Goal: Task Accomplishment & Management: Manage account settings

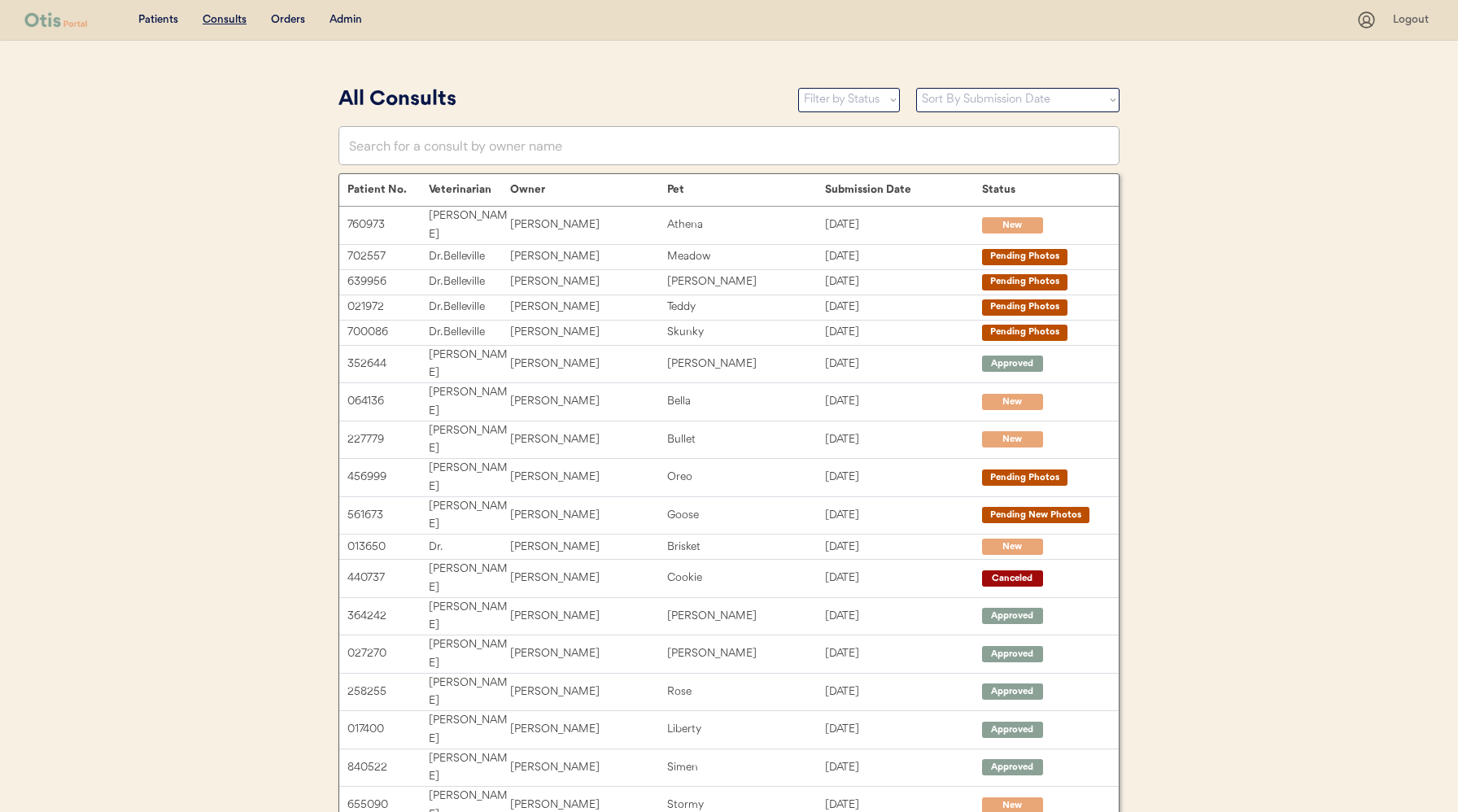
click at [350, 17] on div "Admin" at bounding box center [345, 20] width 32 height 16
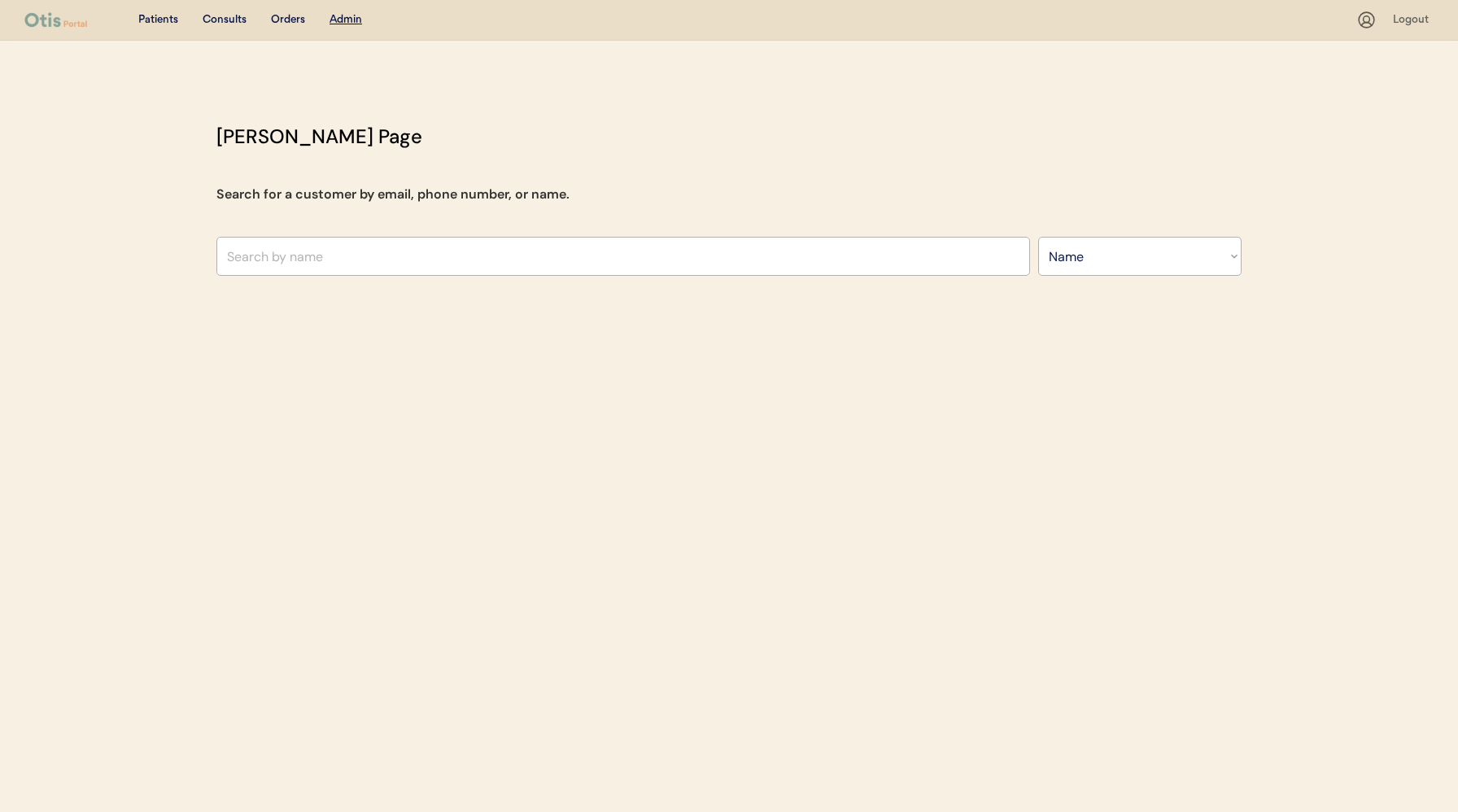
select select ""Name""
click at [349, 251] on input "text" at bounding box center [624, 256] width 814 height 39
paste input "[EMAIL_ADDRESS][DOMAIN_NAME]"
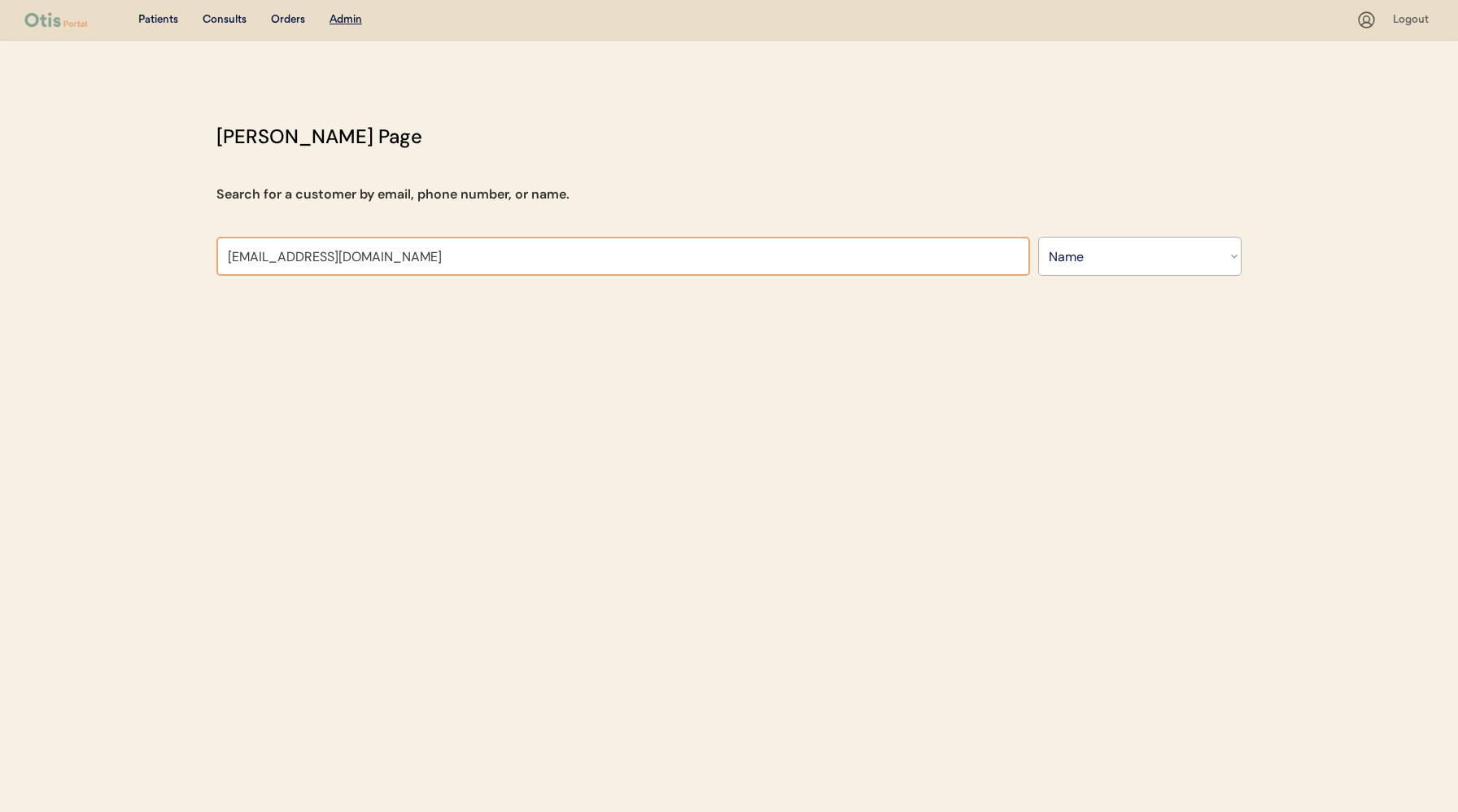
type input "[EMAIL_ADDRESS][DOMAIN_NAME]"
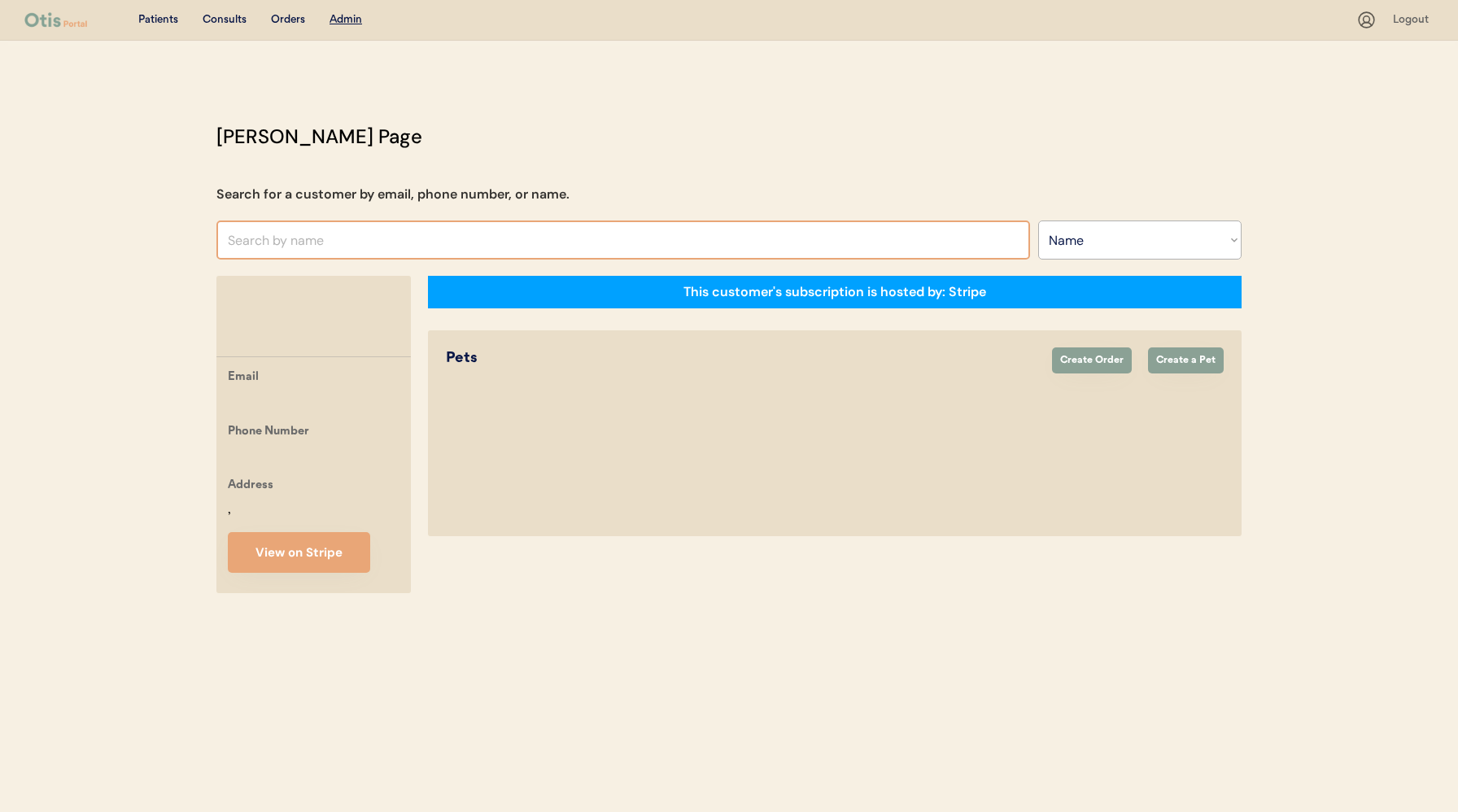
click at [431, 222] on input "text" at bounding box center [624, 240] width 814 height 39
paste input "[PERSON_NAME]"
type input "[PERSON_NAME]"
click at [286, 24] on div "Orders" at bounding box center [288, 20] width 34 height 16
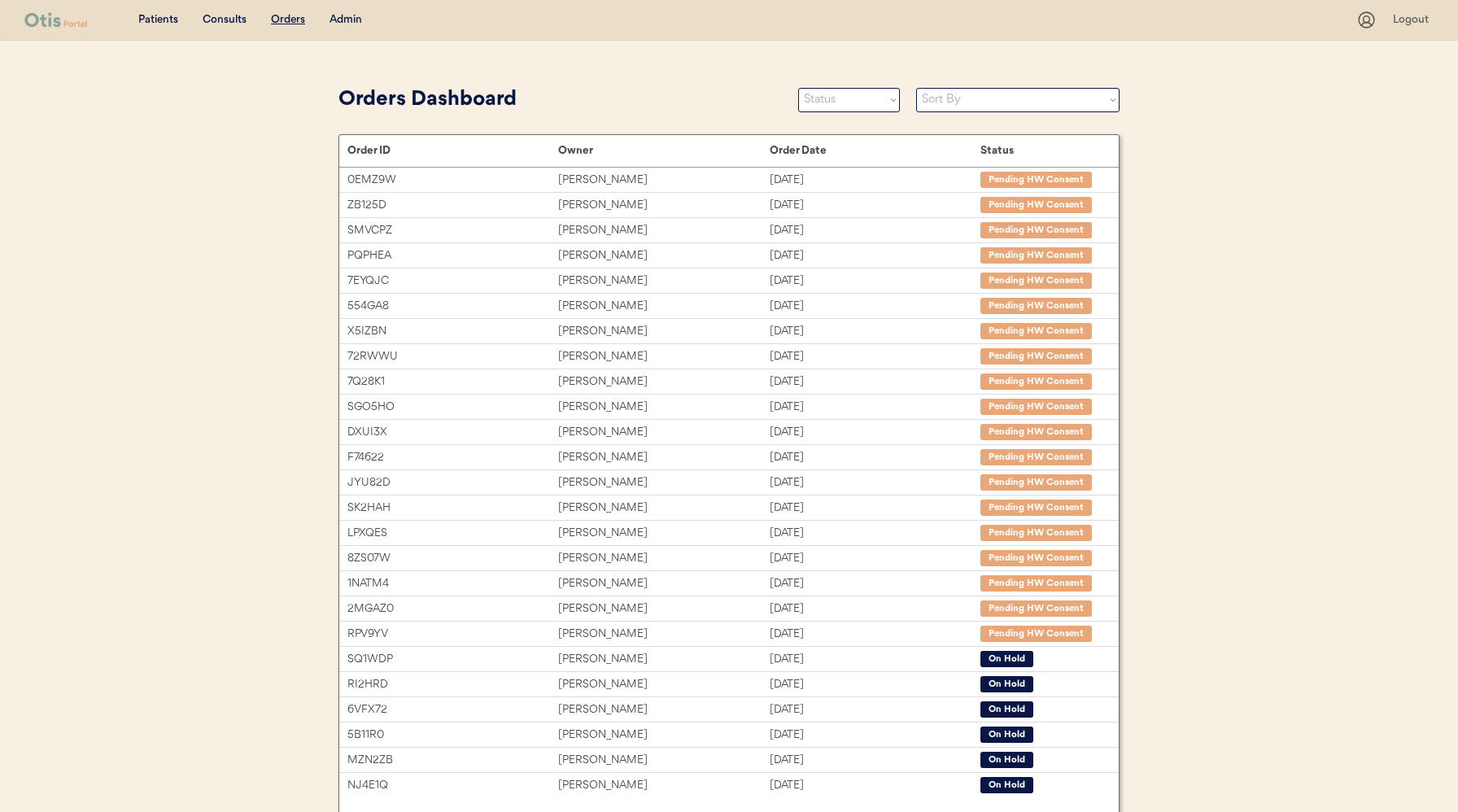
click at [346, 18] on div "Admin" at bounding box center [345, 20] width 32 height 16
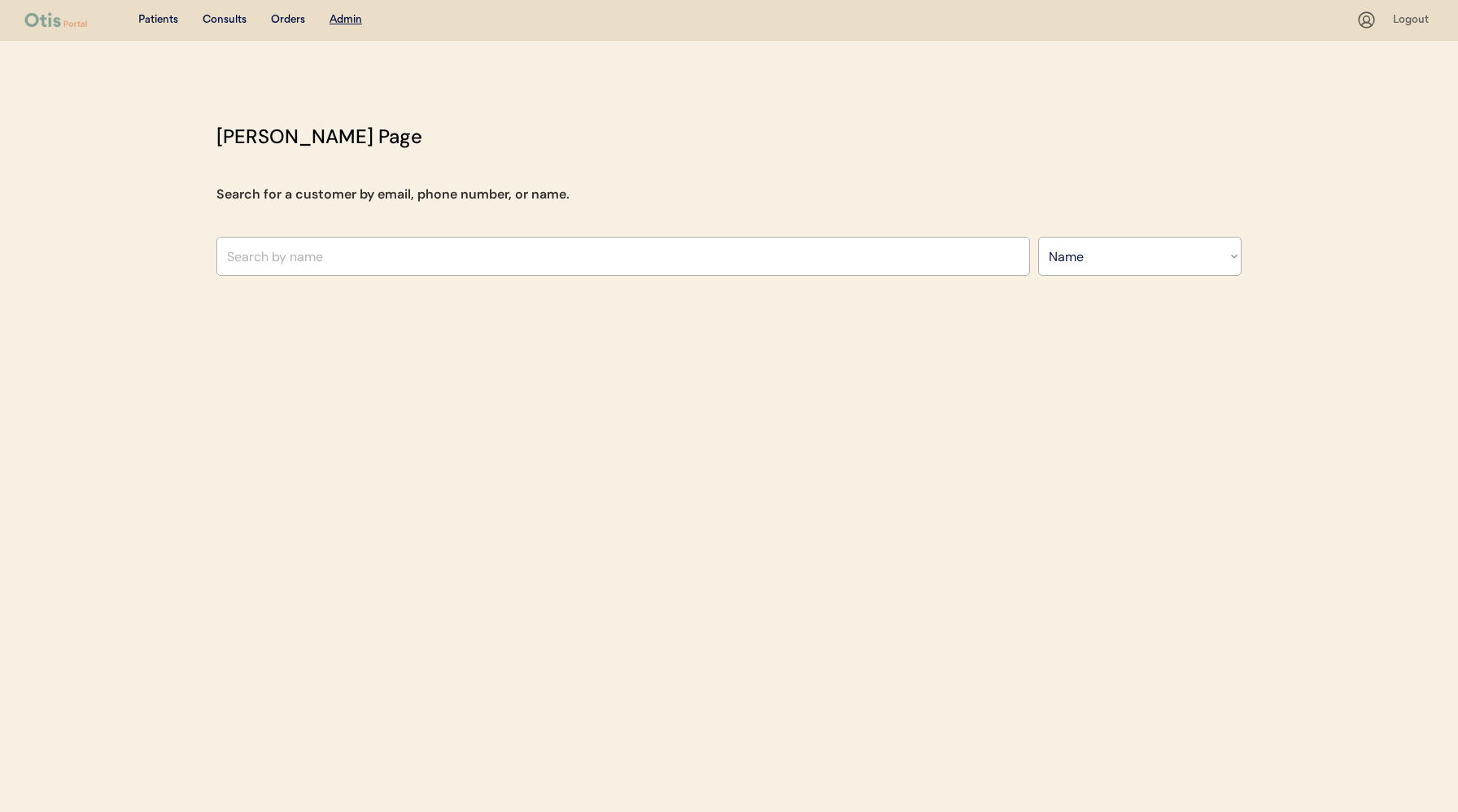
select select ""Name""
click at [288, 264] on input "text" at bounding box center [624, 256] width 814 height 39
click at [308, 256] on input "text" at bounding box center [624, 256] width 814 height 39
paste input "Laurie DrzyzgaLaurie Drzyzga"
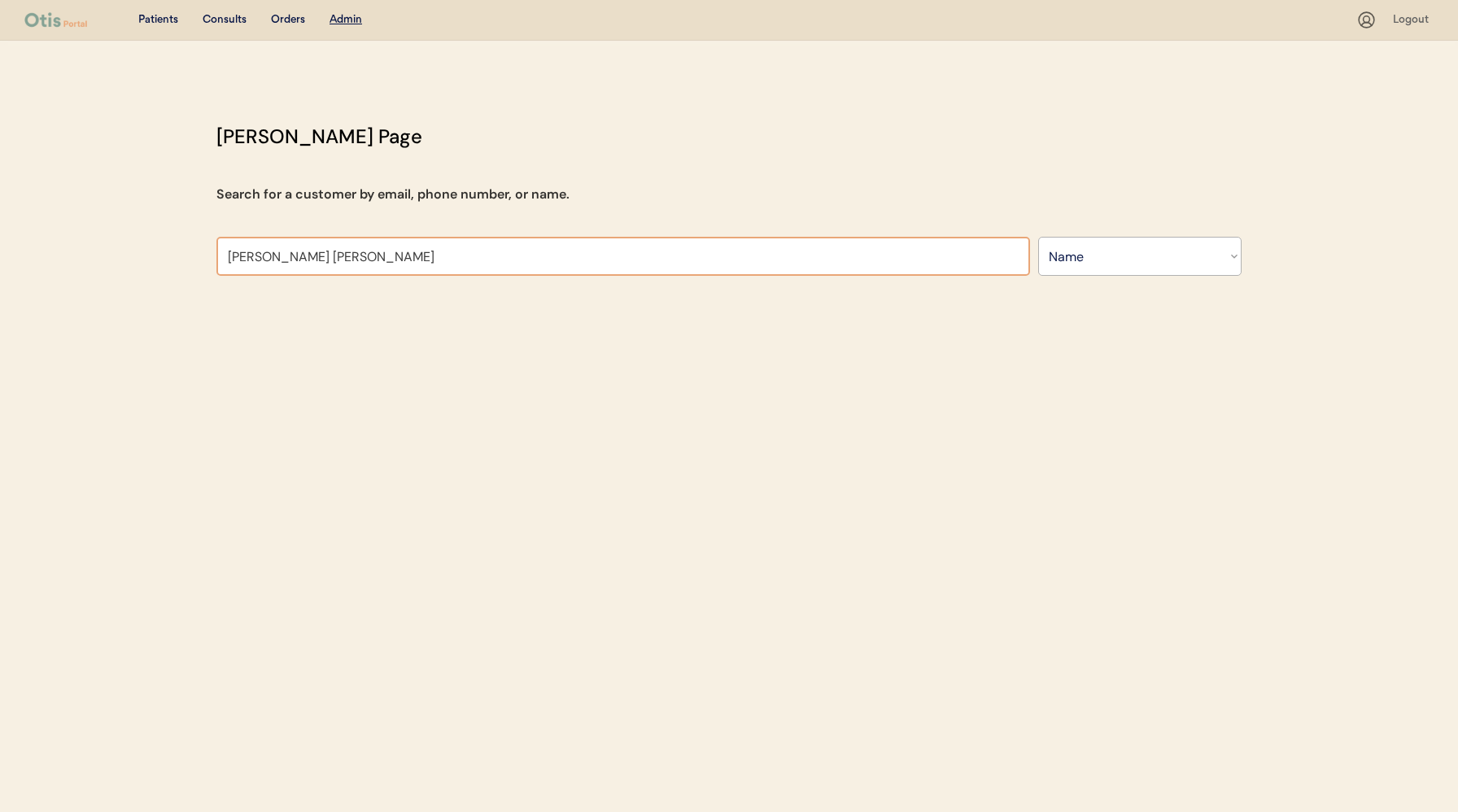
drag, startPoint x: 419, startPoint y: 262, endPoint x: 314, endPoint y: 261, distance: 105.0
click at [314, 261] on input "Laurie DrzyzgaLaurie Drzyzga" at bounding box center [624, 256] width 814 height 39
type input "[PERSON_NAME]"
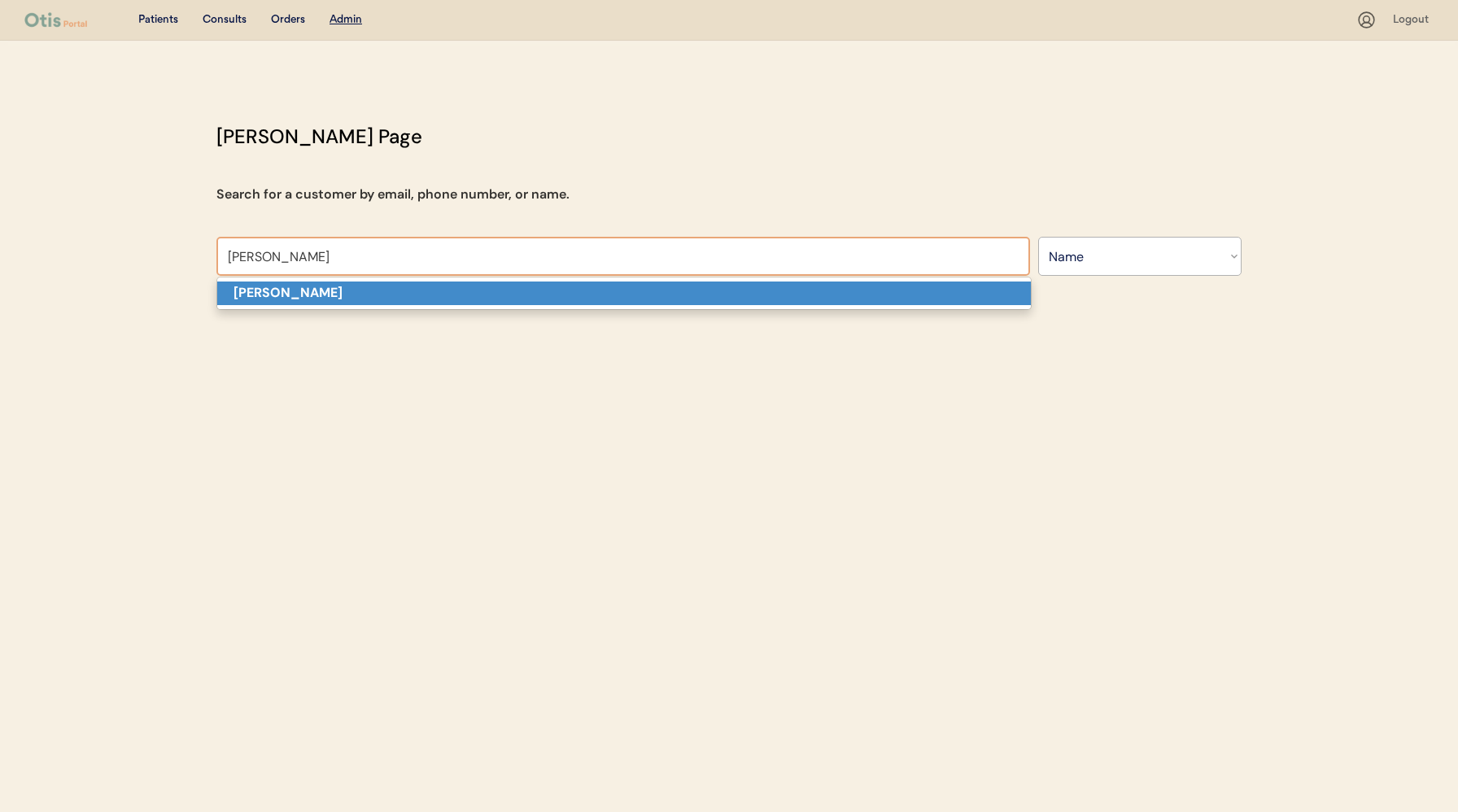
click at [297, 298] on strong "[PERSON_NAME]" at bounding box center [288, 293] width 109 height 17
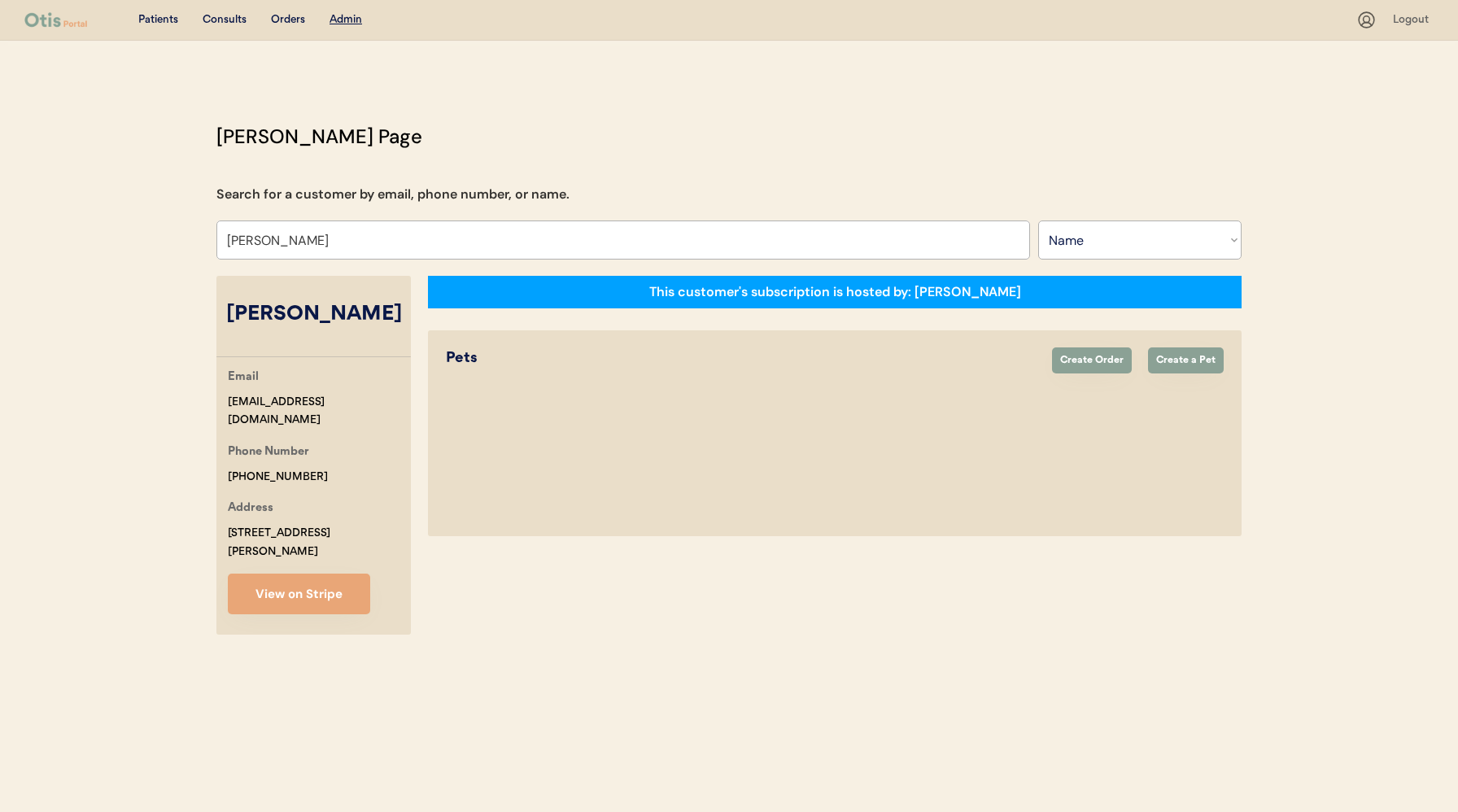
select select "true"
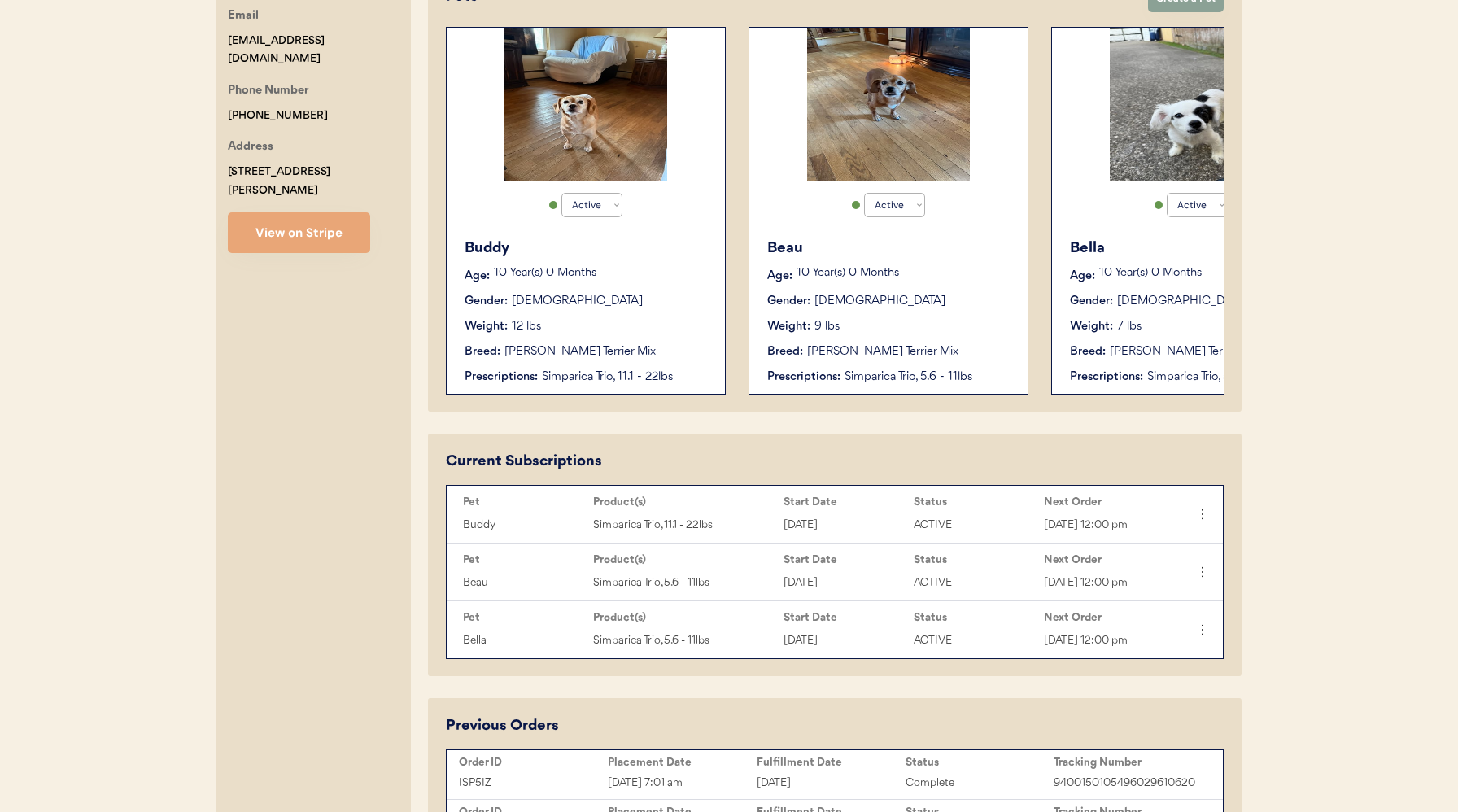
scroll to position [546, 0]
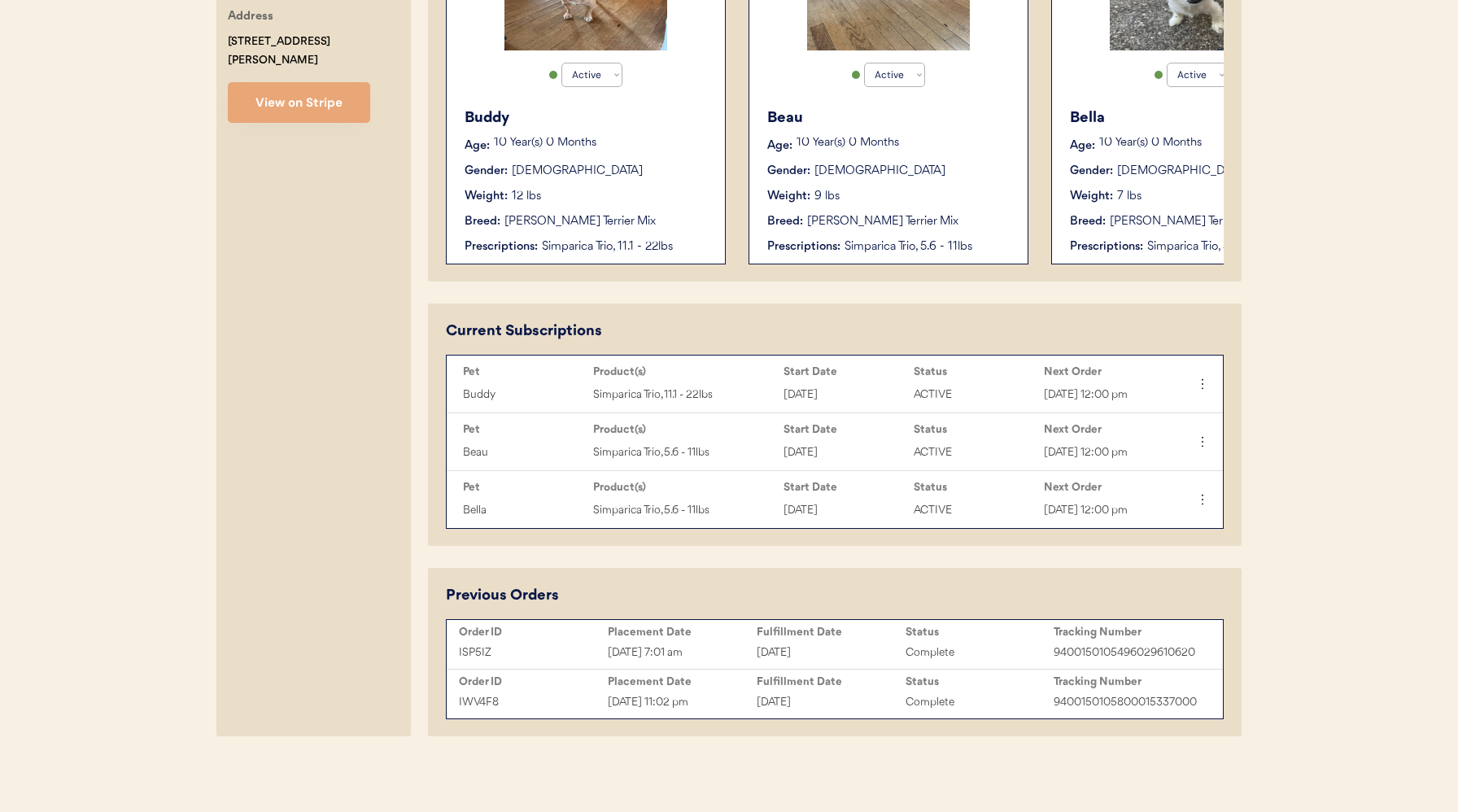
type input "[PERSON_NAME]"
click at [287, 82] on button "View on Stripe" at bounding box center [300, 102] width 143 height 41
click at [340, 82] on button "View on Stripe" at bounding box center [300, 102] width 143 height 41
click at [663, 640] on div "ISP5IZ Sep 5, 2025 7:01 am September 5, 2025 Complete 9400150105496029610620" at bounding box center [835, 652] width 768 height 25
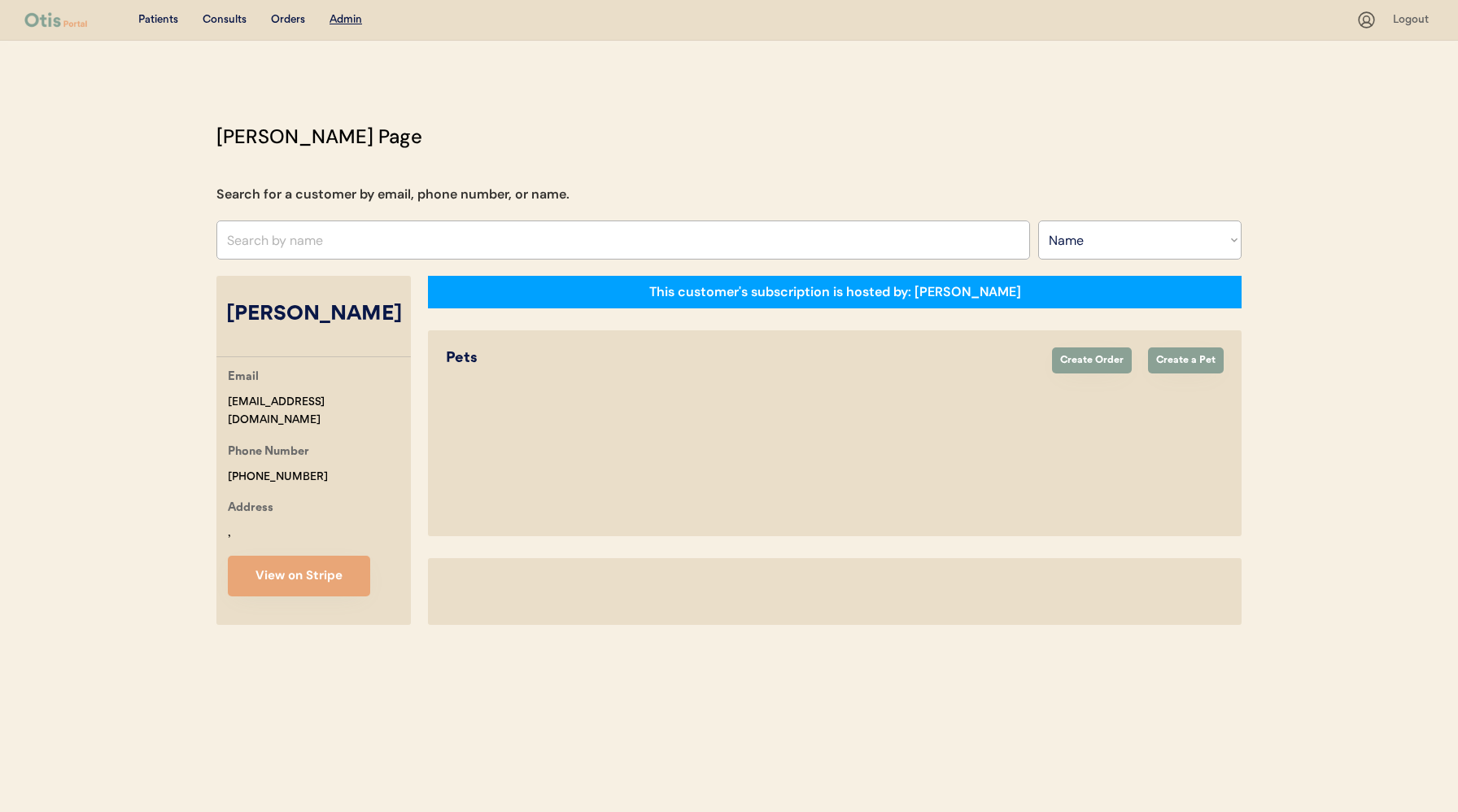
select select ""Name""
select select "true"
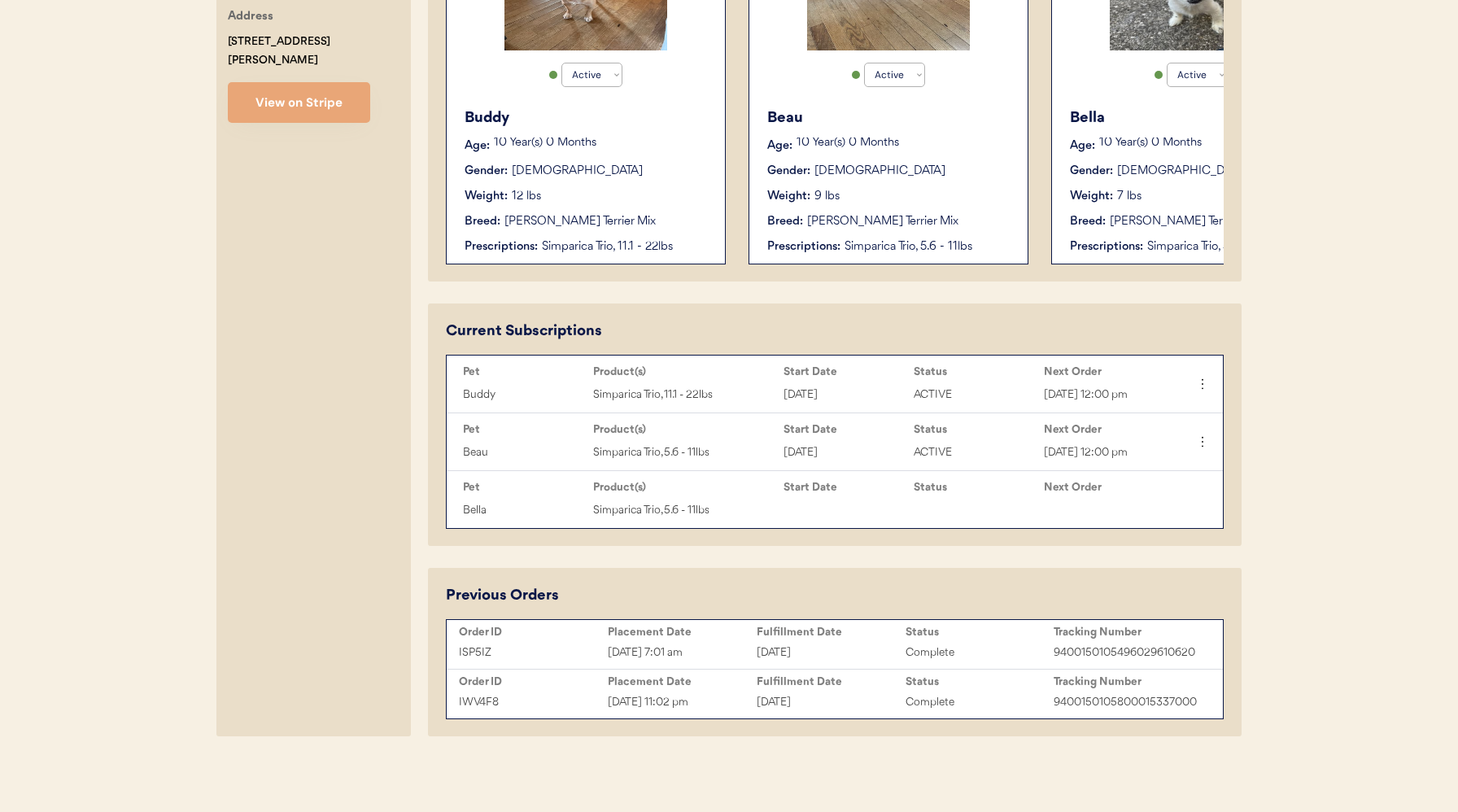
scroll to position [512, 0]
click at [1202, 376] on icon at bounding box center [1202, 383] width 16 height 16
click at [1162, 481] on div "Change Order Date" at bounding box center [1148, 493] width 127 height 25
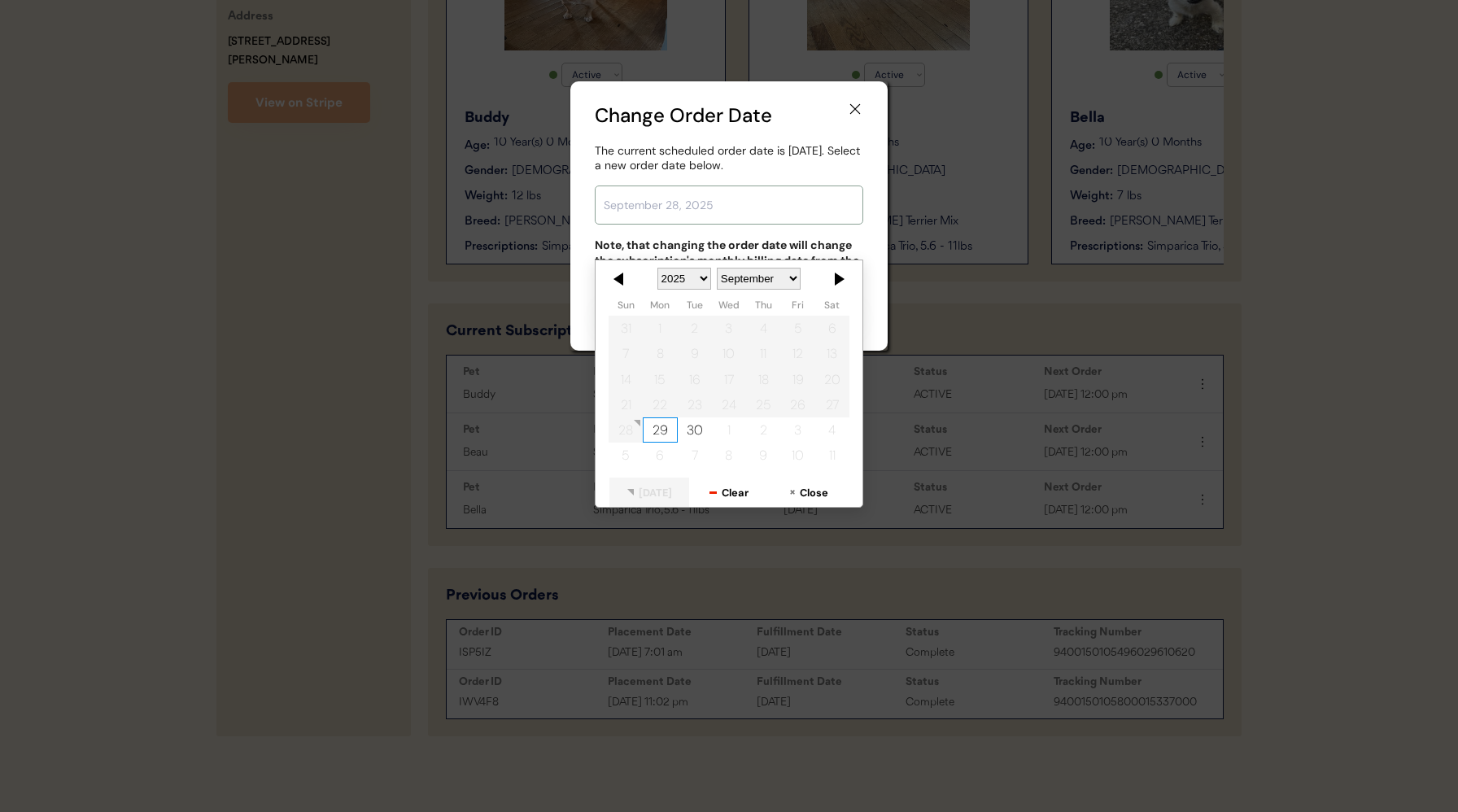
click at [676, 207] on input "text" at bounding box center [729, 204] width 268 height 39
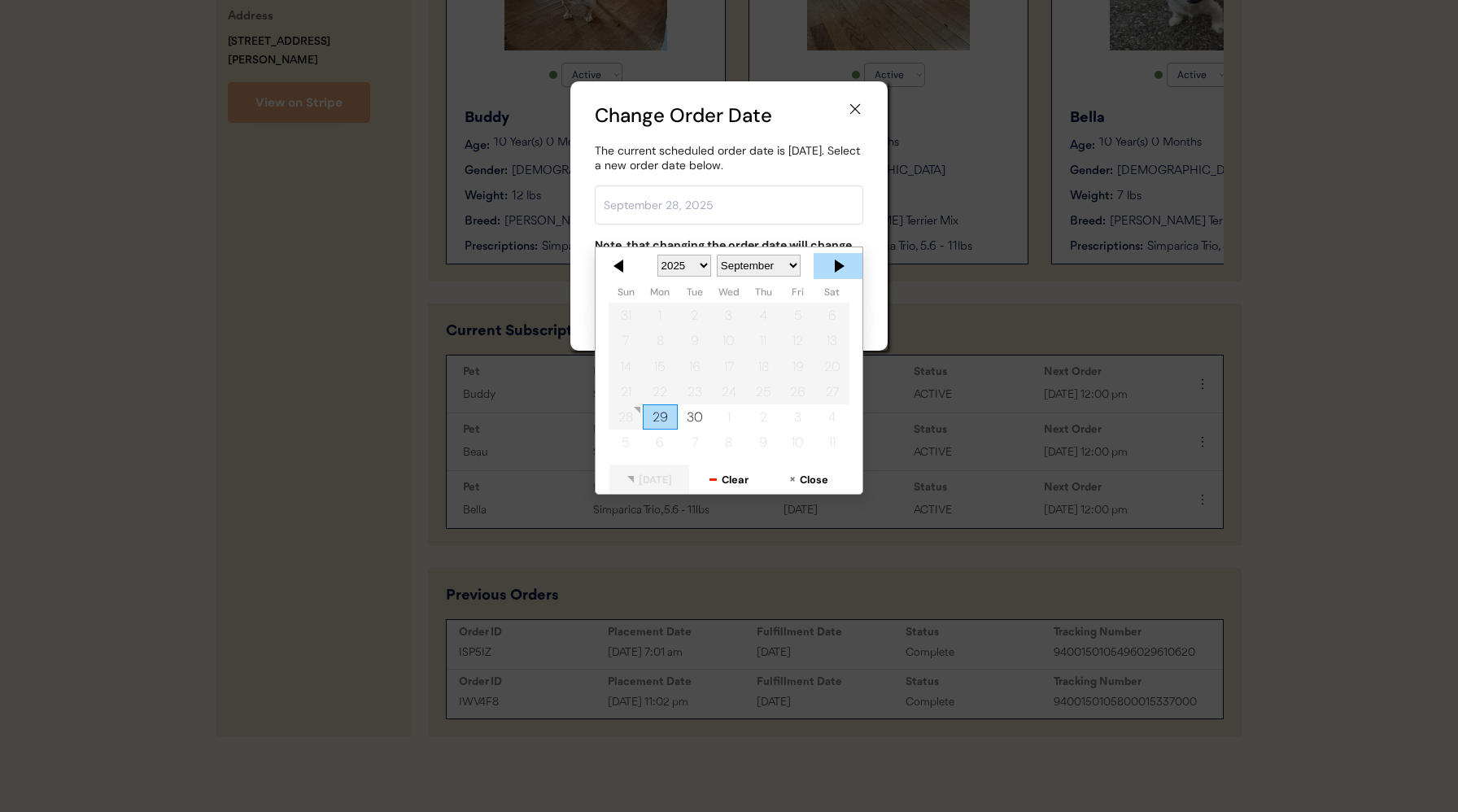
click at [845, 253] on div at bounding box center [838, 265] width 49 height 26
click at [628, 328] on div "5" at bounding box center [626, 340] width 34 height 26
type input "October 5, 2025"
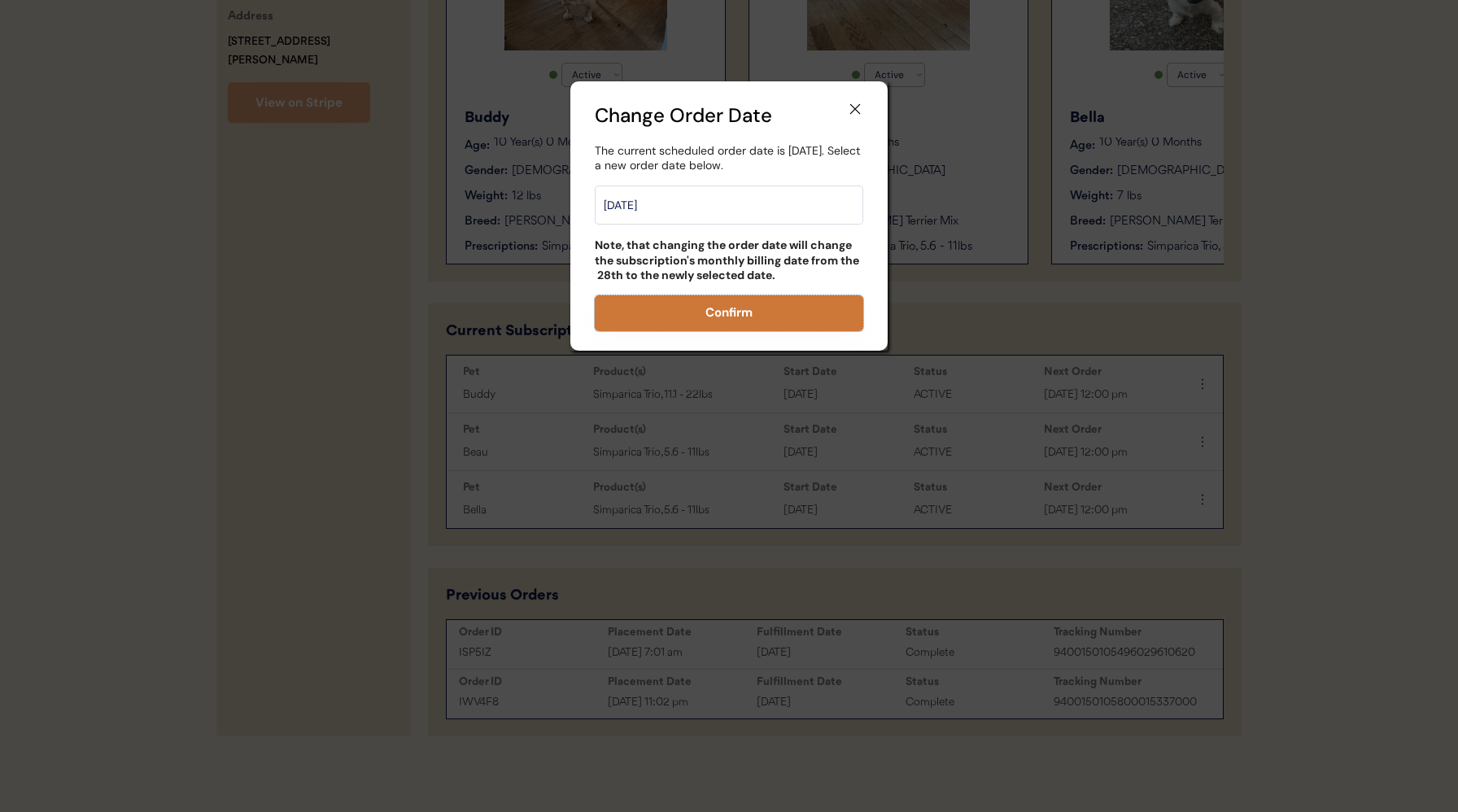
click at [777, 319] on button "Confirm" at bounding box center [729, 314] width 268 height 36
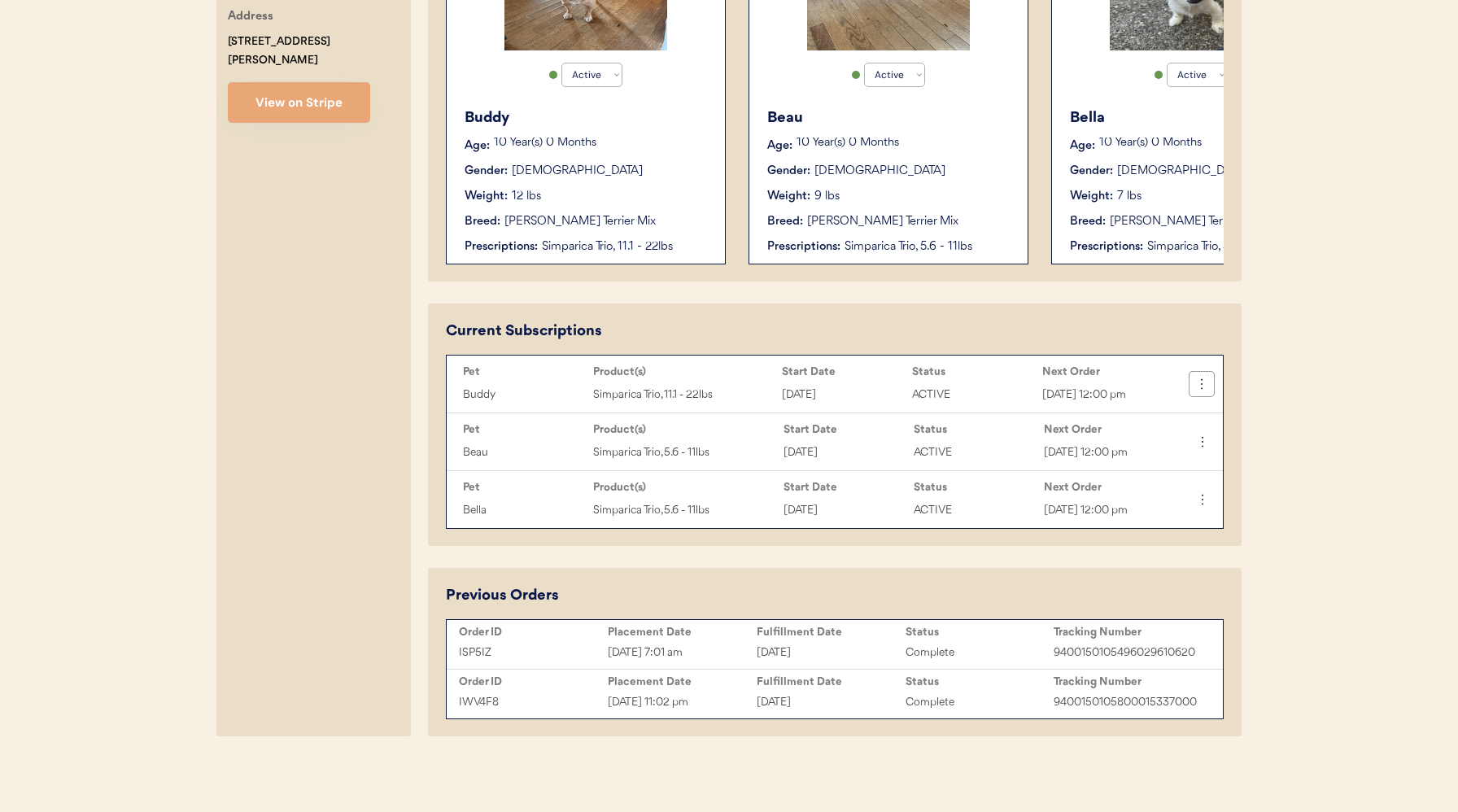
click at [1196, 376] on icon at bounding box center [1201, 383] width 16 height 16
click at [1152, 481] on div "Change Order Date" at bounding box center [1148, 493] width 127 height 25
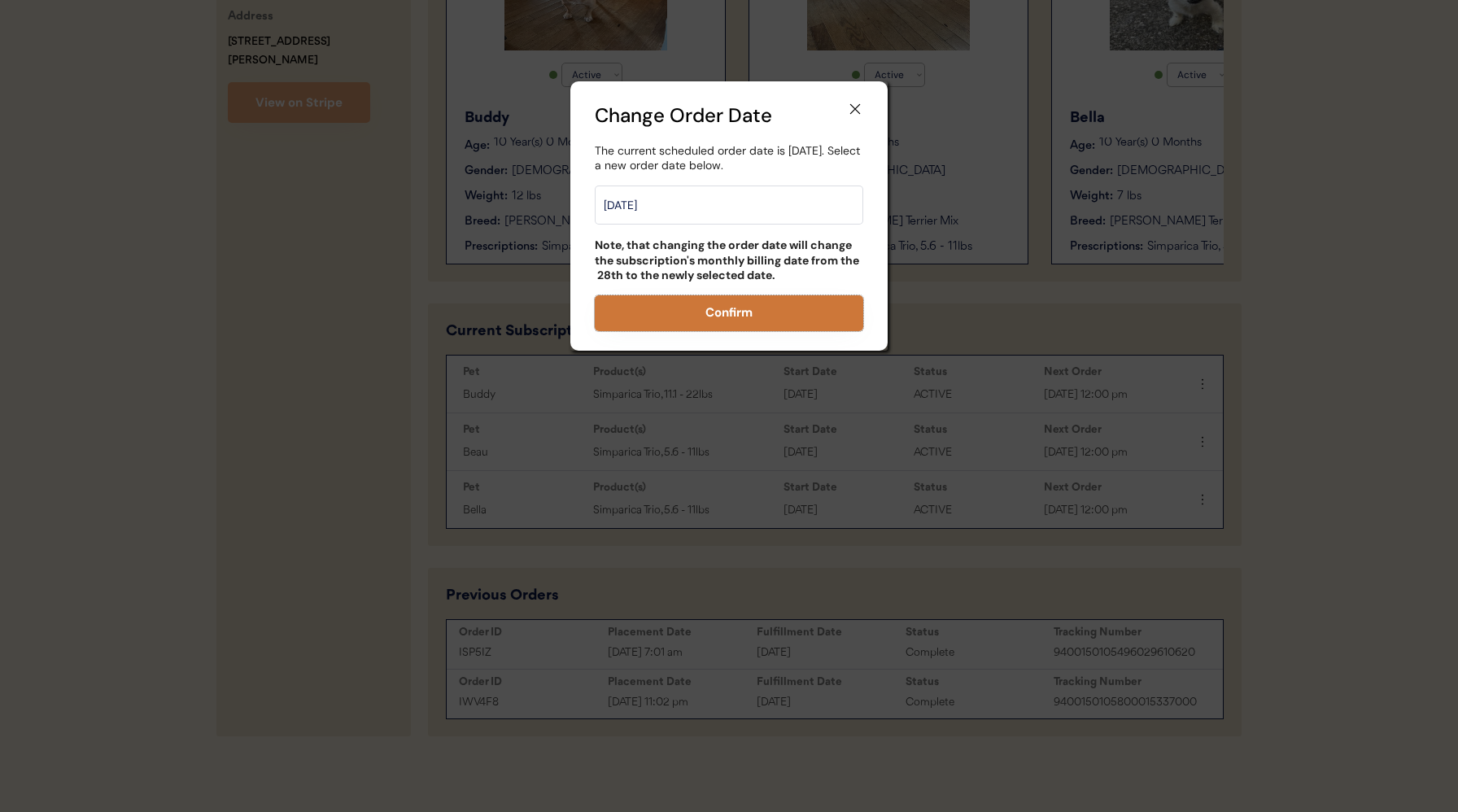
click at [724, 326] on button "Confirm" at bounding box center [729, 314] width 268 height 36
click at [729, 315] on button "Confirm" at bounding box center [729, 314] width 268 height 36
click at [851, 109] on icon at bounding box center [855, 108] width 16 height 16
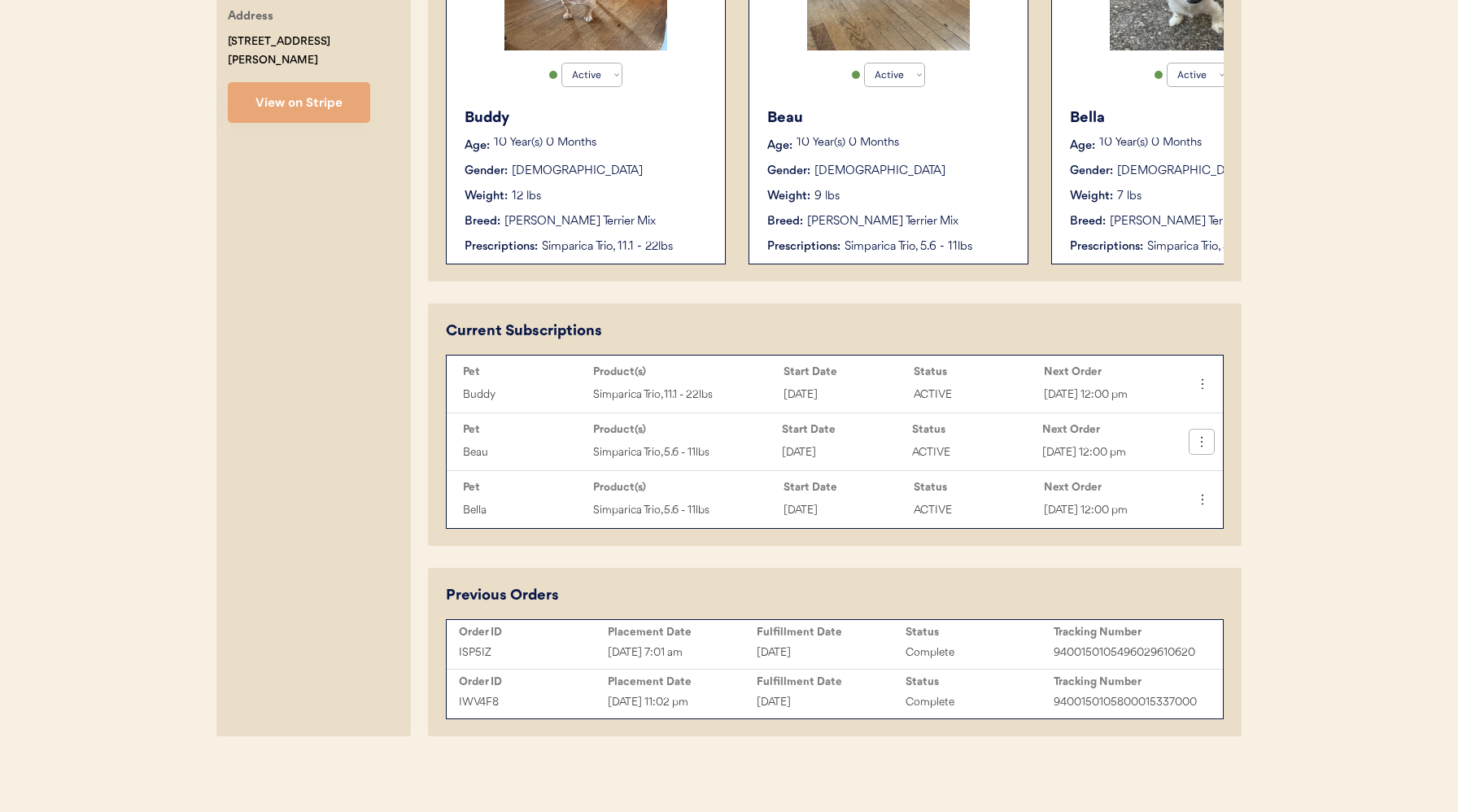
click at [1197, 448] on icon at bounding box center [1201, 441] width 16 height 16
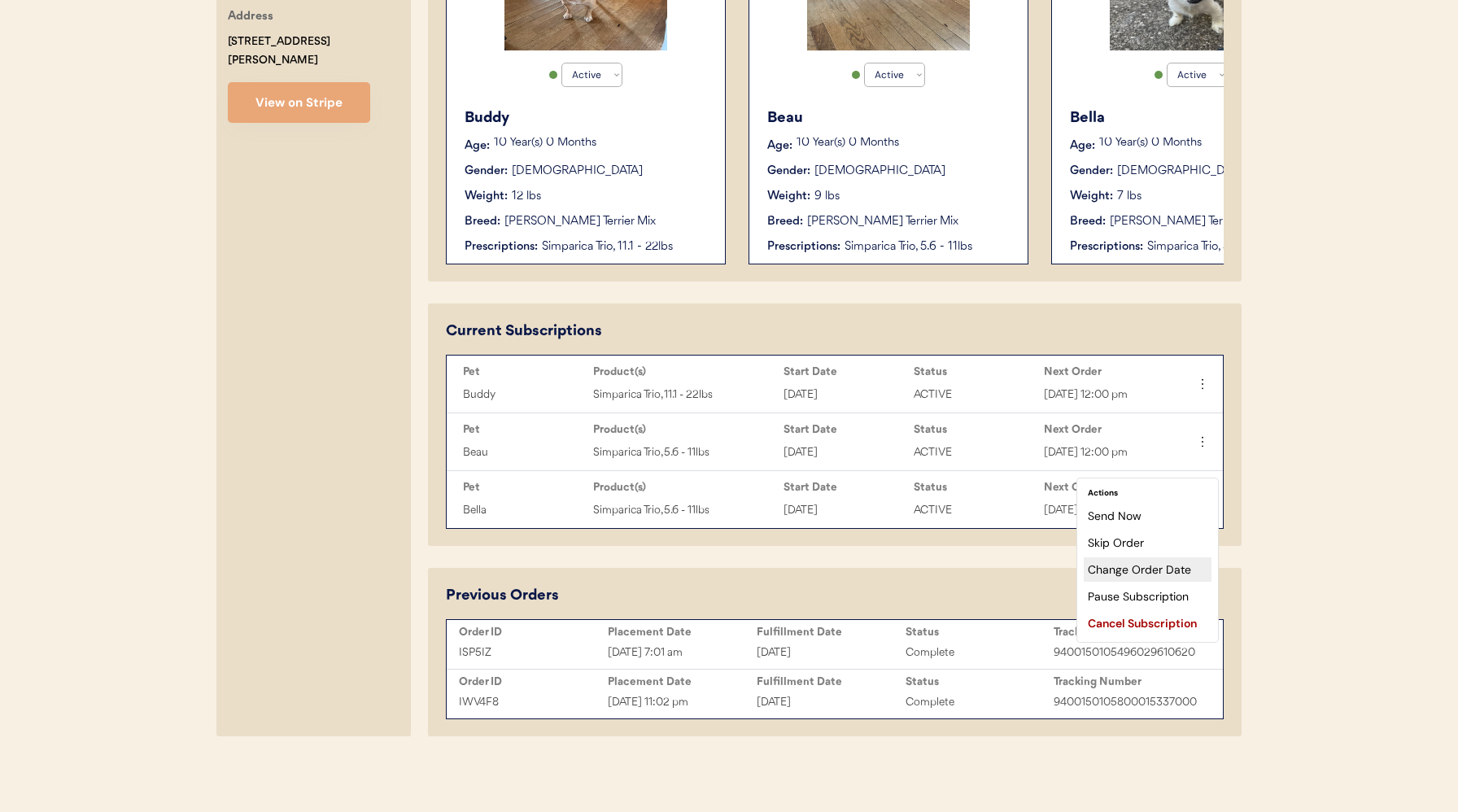
click at [1143, 557] on div "Change Order Date" at bounding box center [1148, 570] width 127 height 25
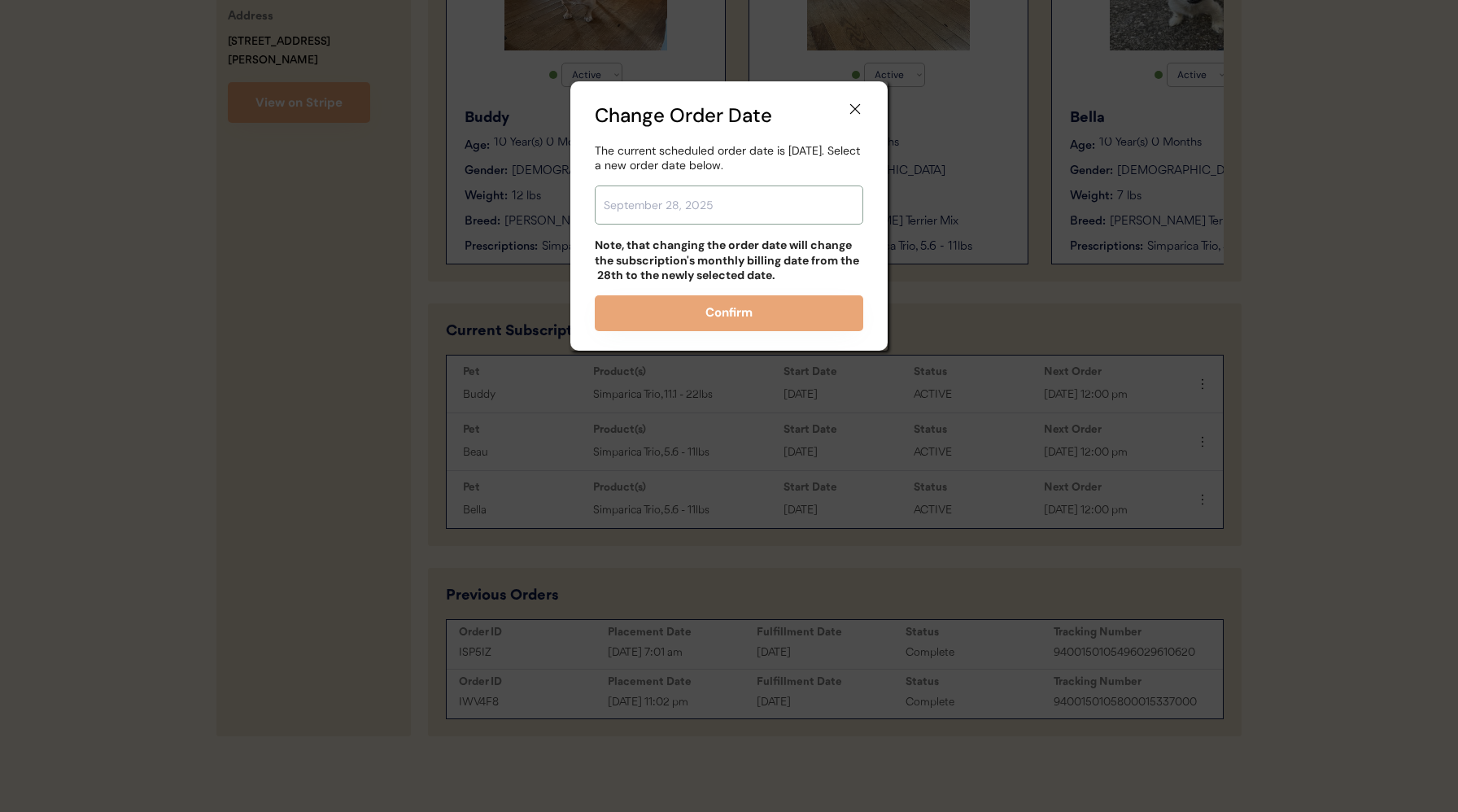
click at [714, 212] on input "text" at bounding box center [729, 204] width 268 height 39
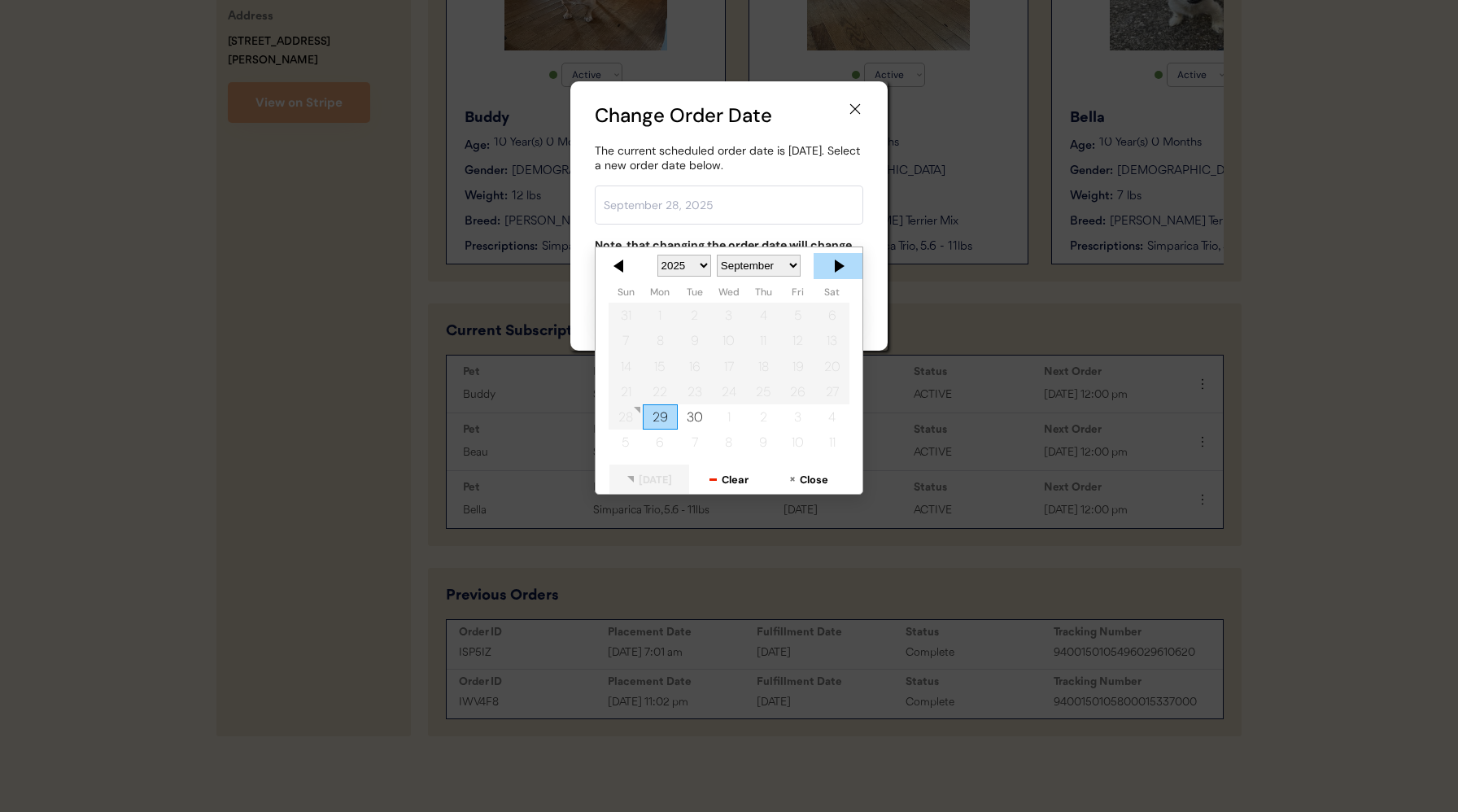
click at [845, 253] on div at bounding box center [838, 265] width 49 height 26
click at [628, 328] on div "5" at bounding box center [626, 340] width 34 height 26
type input "October 5, 2025"
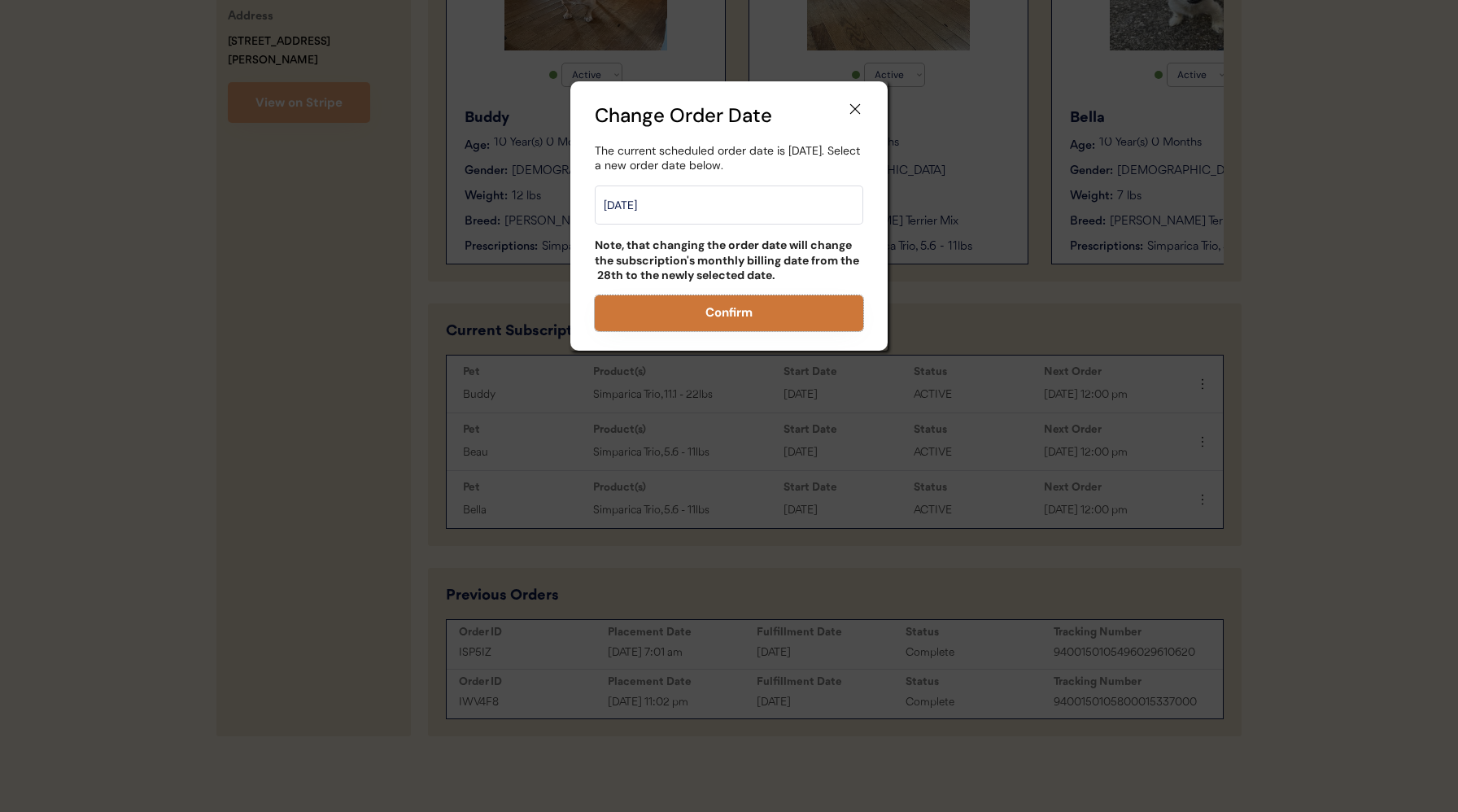
click at [803, 318] on button "Confirm" at bounding box center [729, 314] width 268 height 36
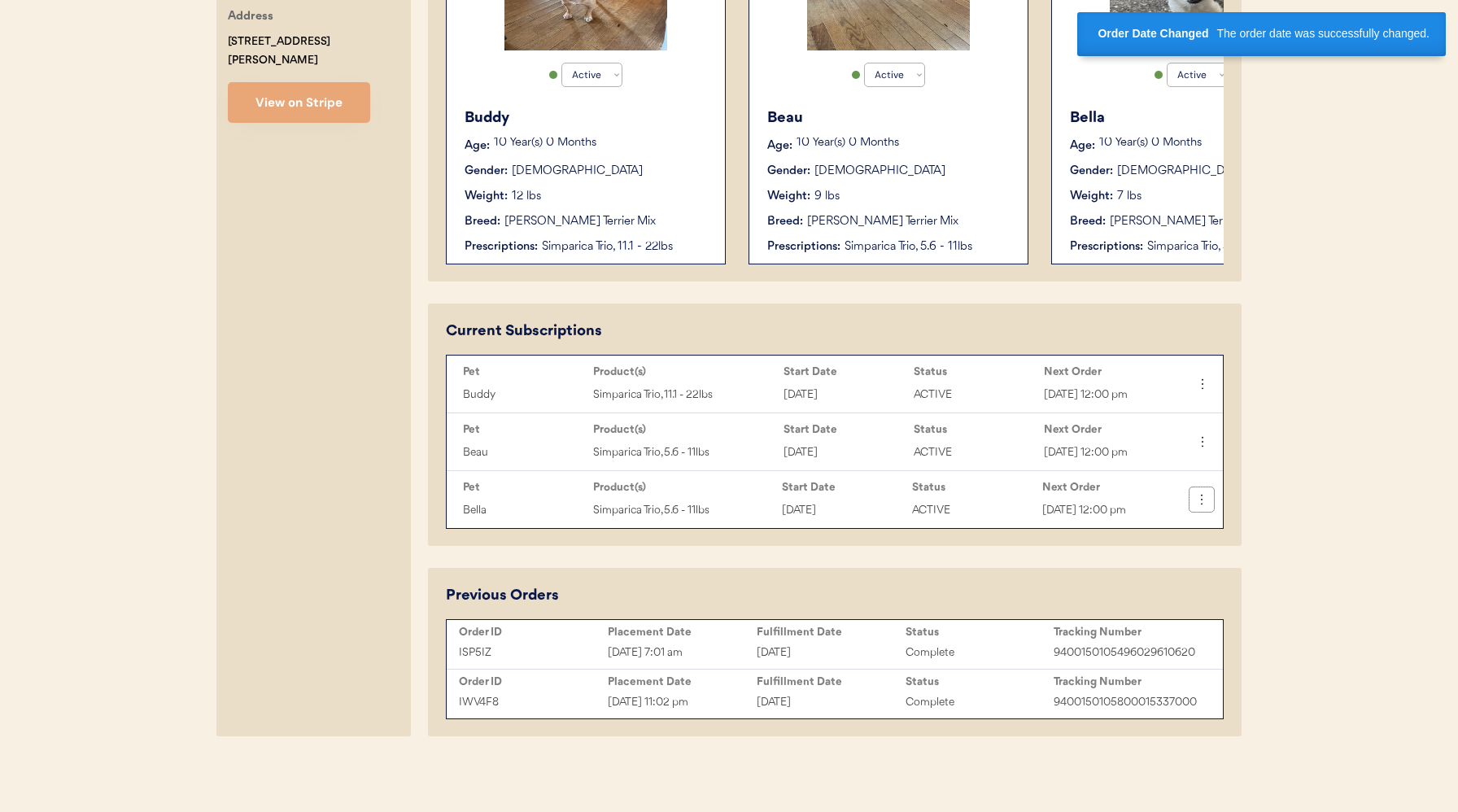
click at [1202, 508] on icon at bounding box center [1201, 499] width 16 height 16
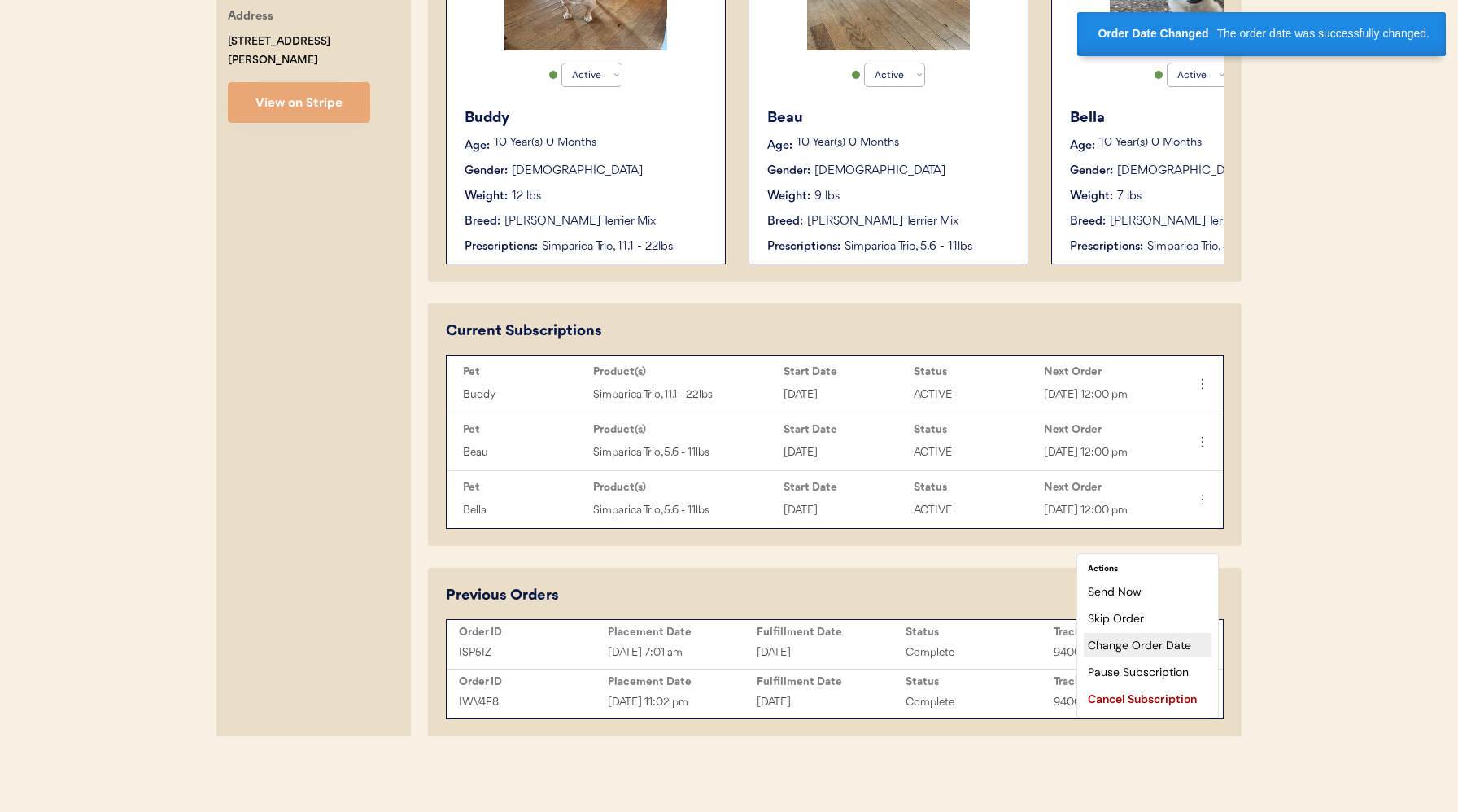
click at [1157, 633] on div "Change Order Date" at bounding box center [1148, 646] width 127 height 25
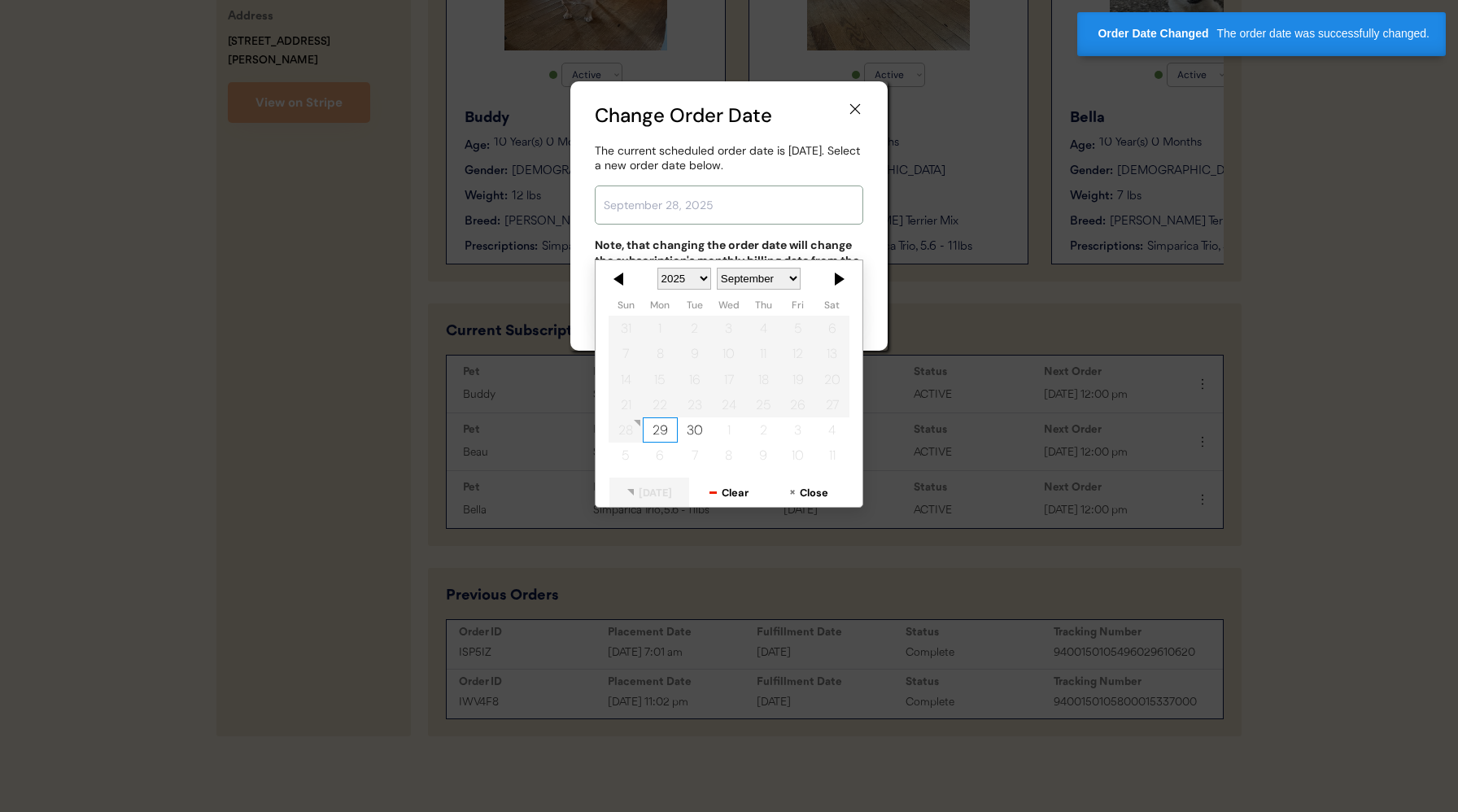
click at [712, 210] on input "text" at bounding box center [729, 204] width 268 height 39
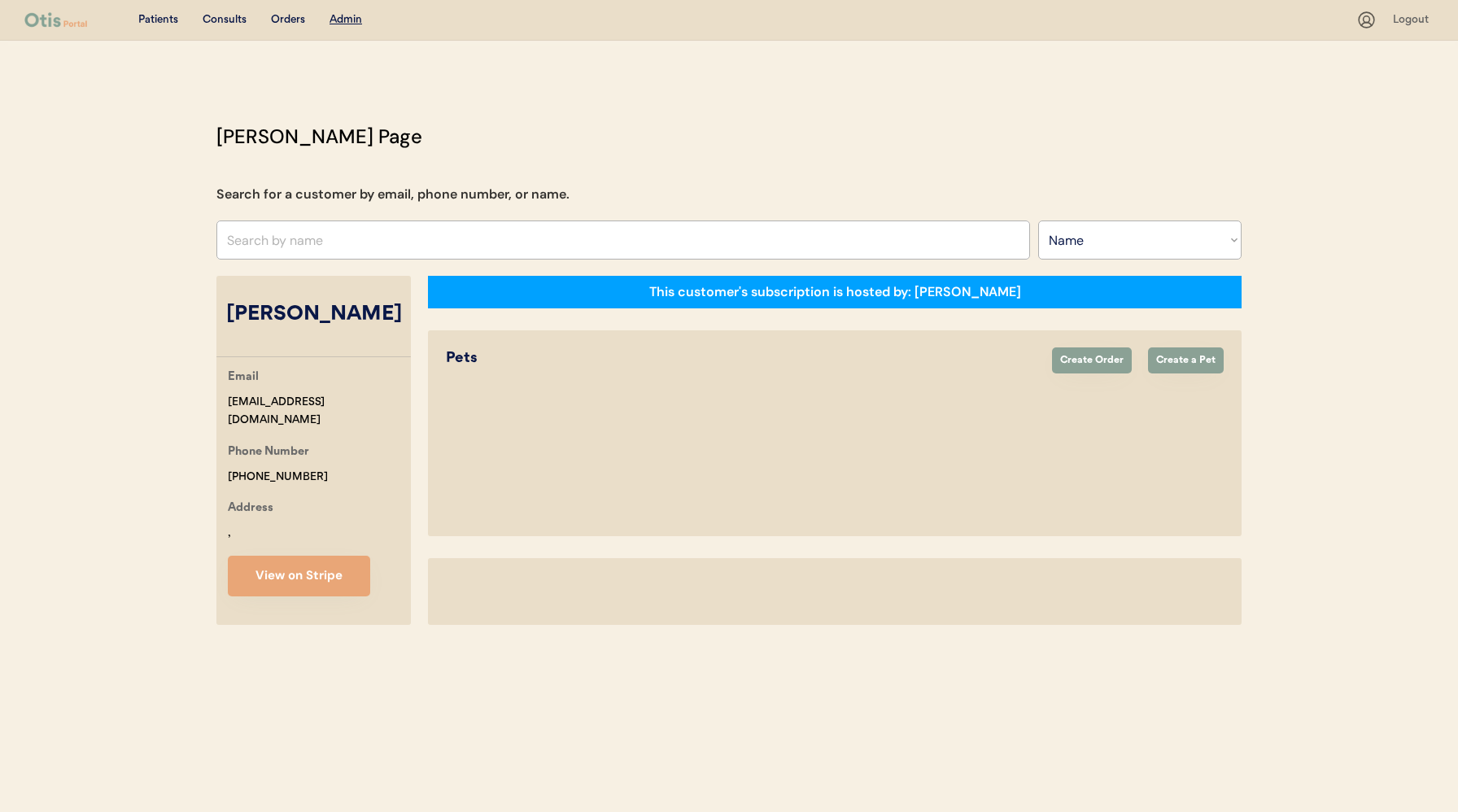
select select ""Name""
select select "true"
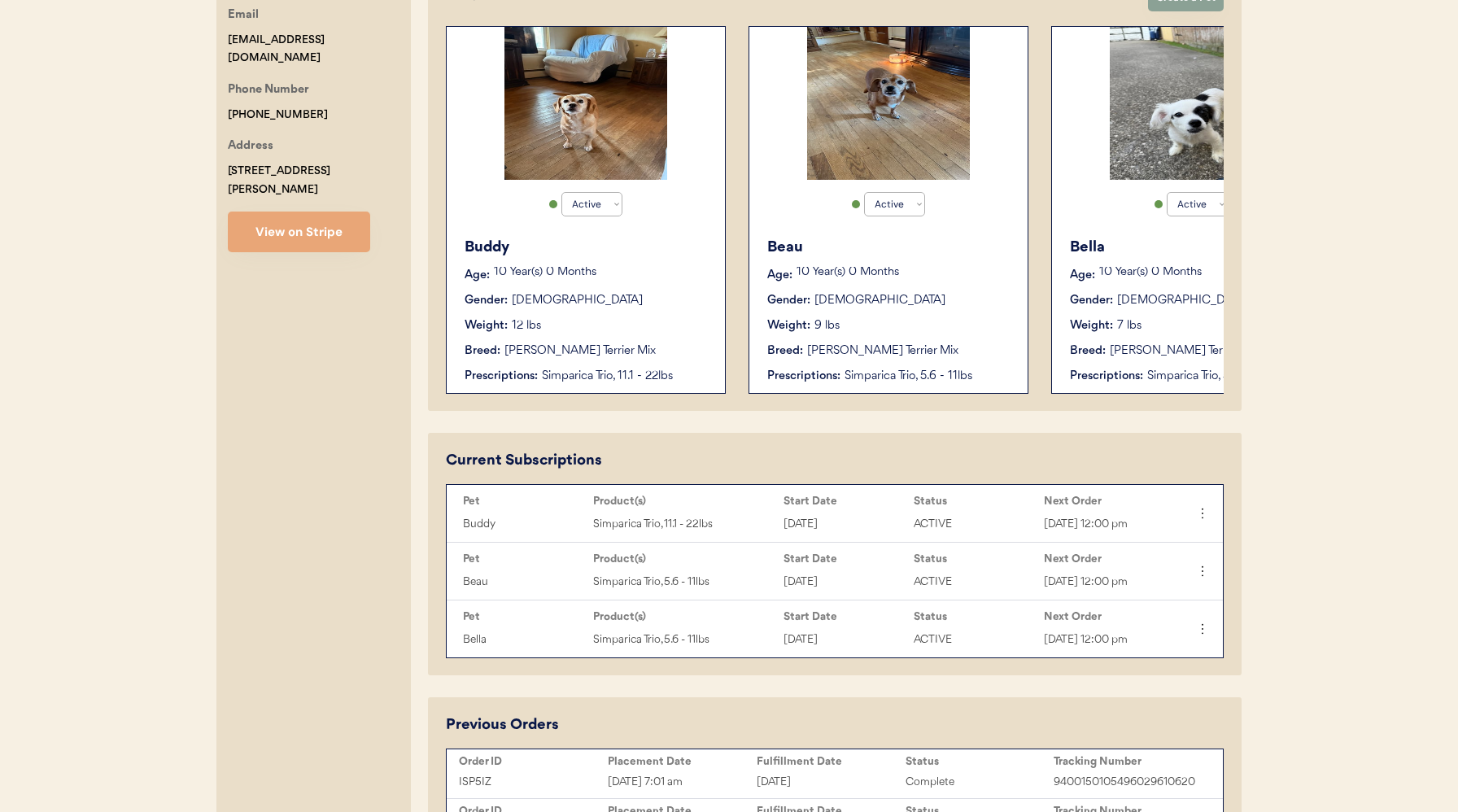
scroll to position [436, 0]
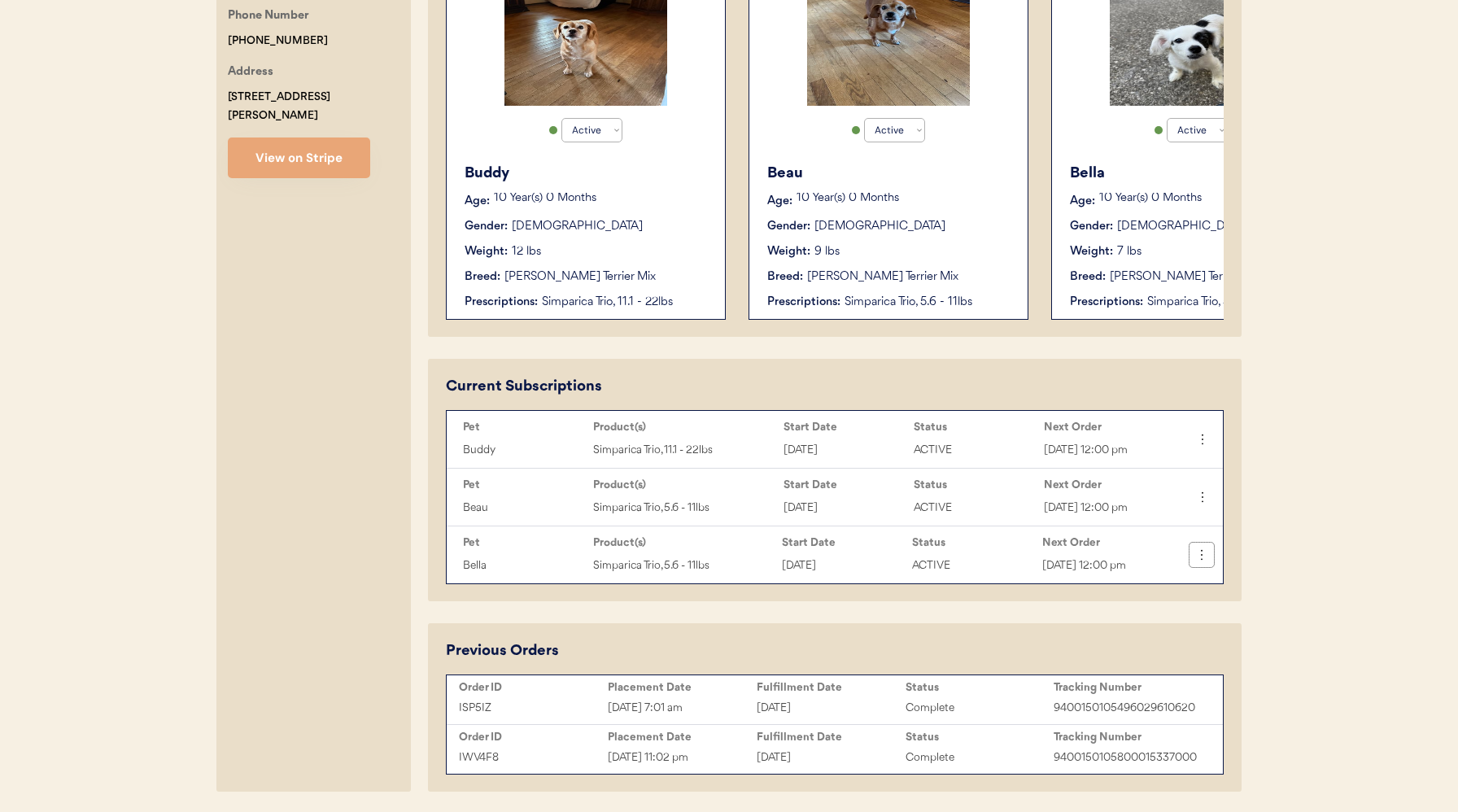
click at [1202, 562] on icon at bounding box center [1201, 554] width 16 height 16
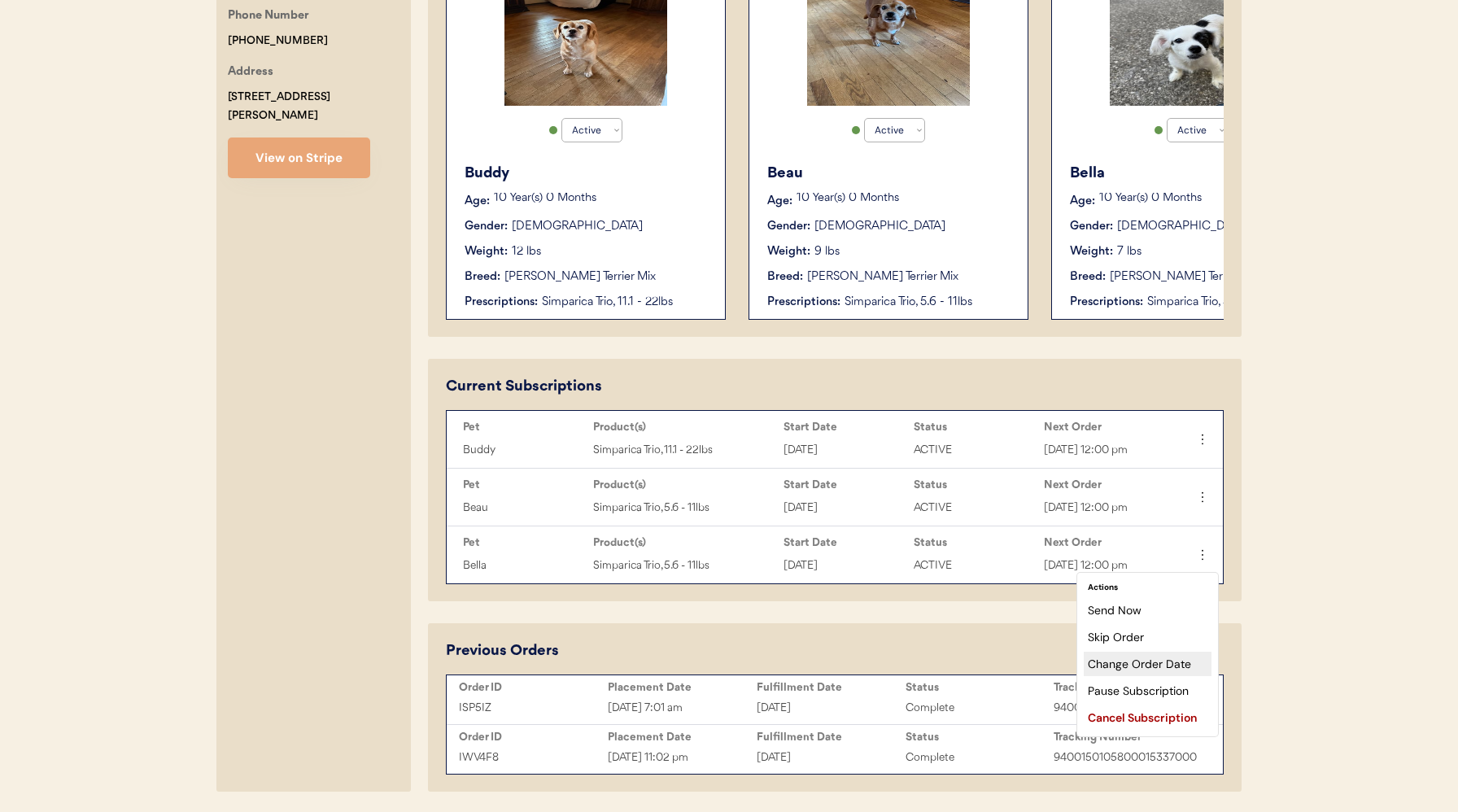
click at [1142, 662] on div "Change Order Date" at bounding box center [1148, 664] width 127 height 25
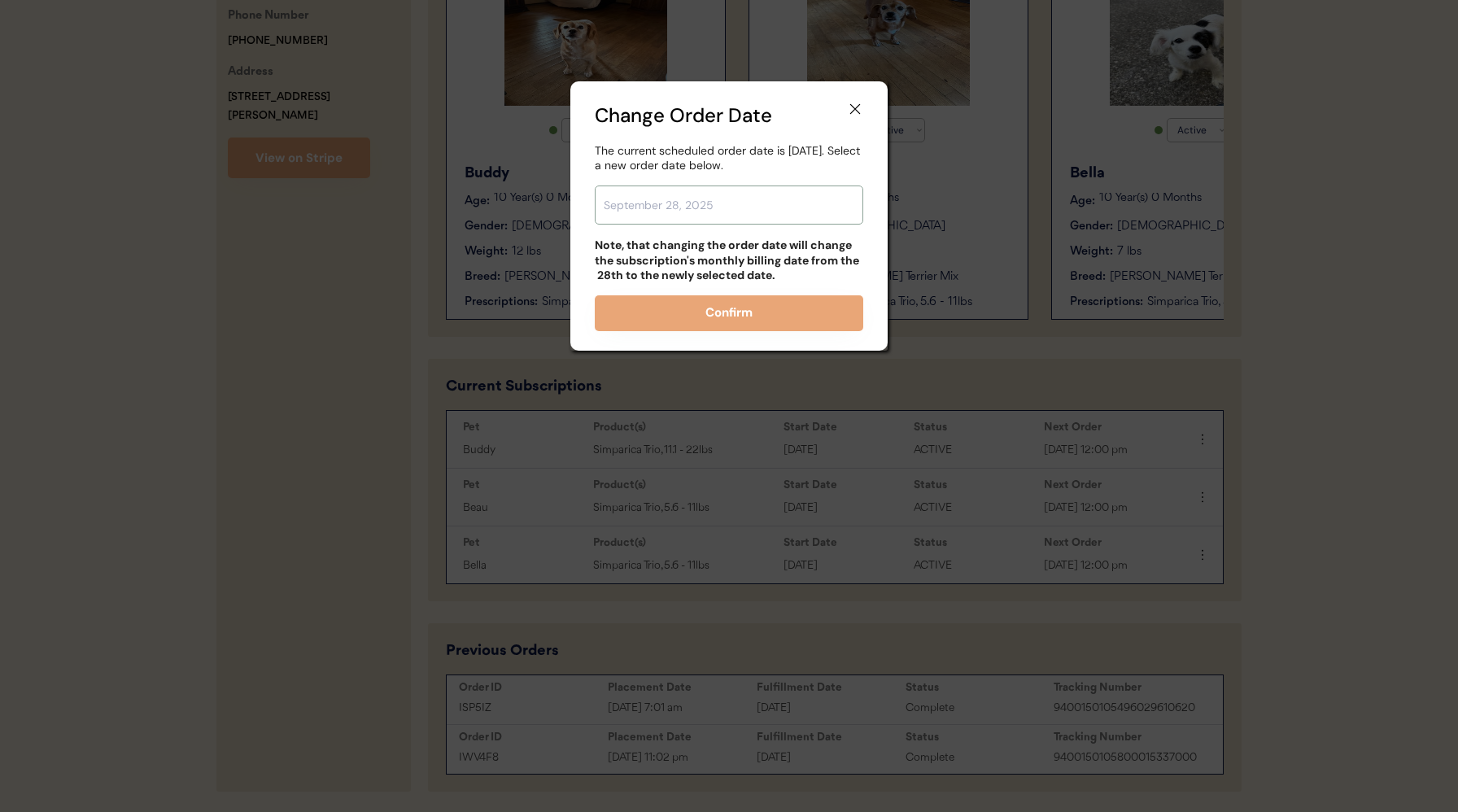
click at [647, 207] on input "text" at bounding box center [729, 204] width 268 height 39
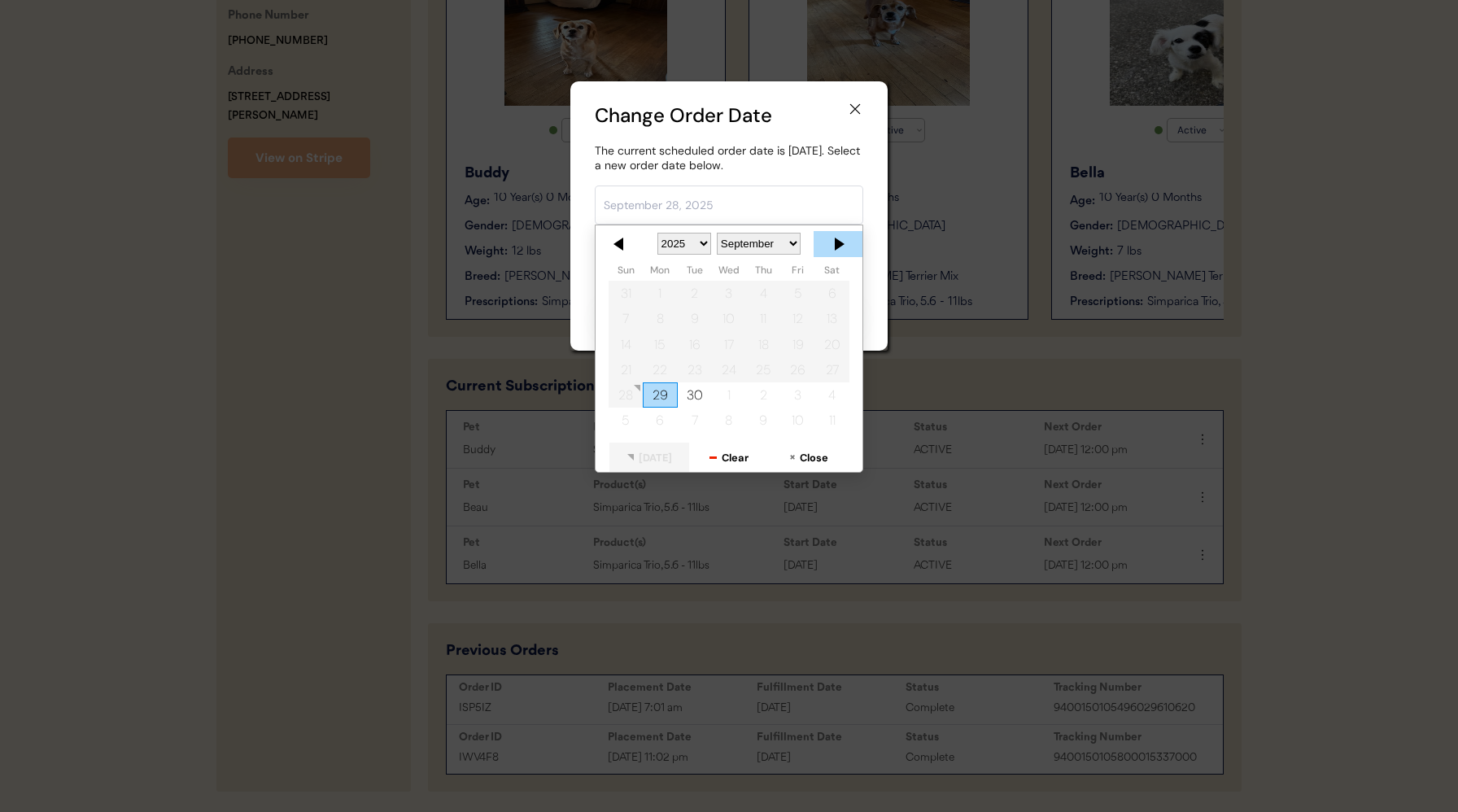
click at [836, 252] on div at bounding box center [838, 243] width 49 height 26
click at [628, 326] on div "5" at bounding box center [626, 319] width 34 height 26
type input "October 5, 2025"
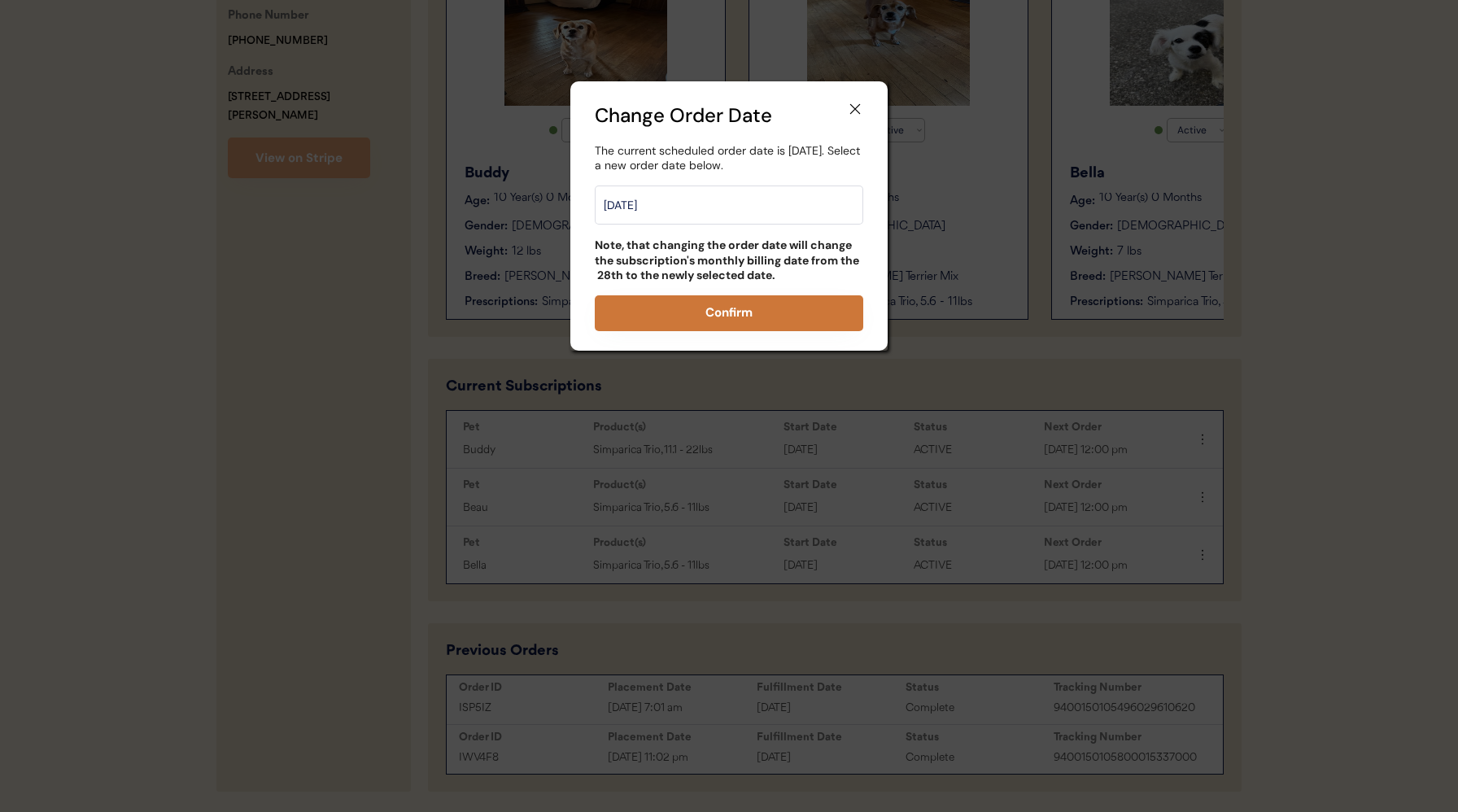
click at [782, 321] on button "Confirm" at bounding box center [729, 314] width 268 height 36
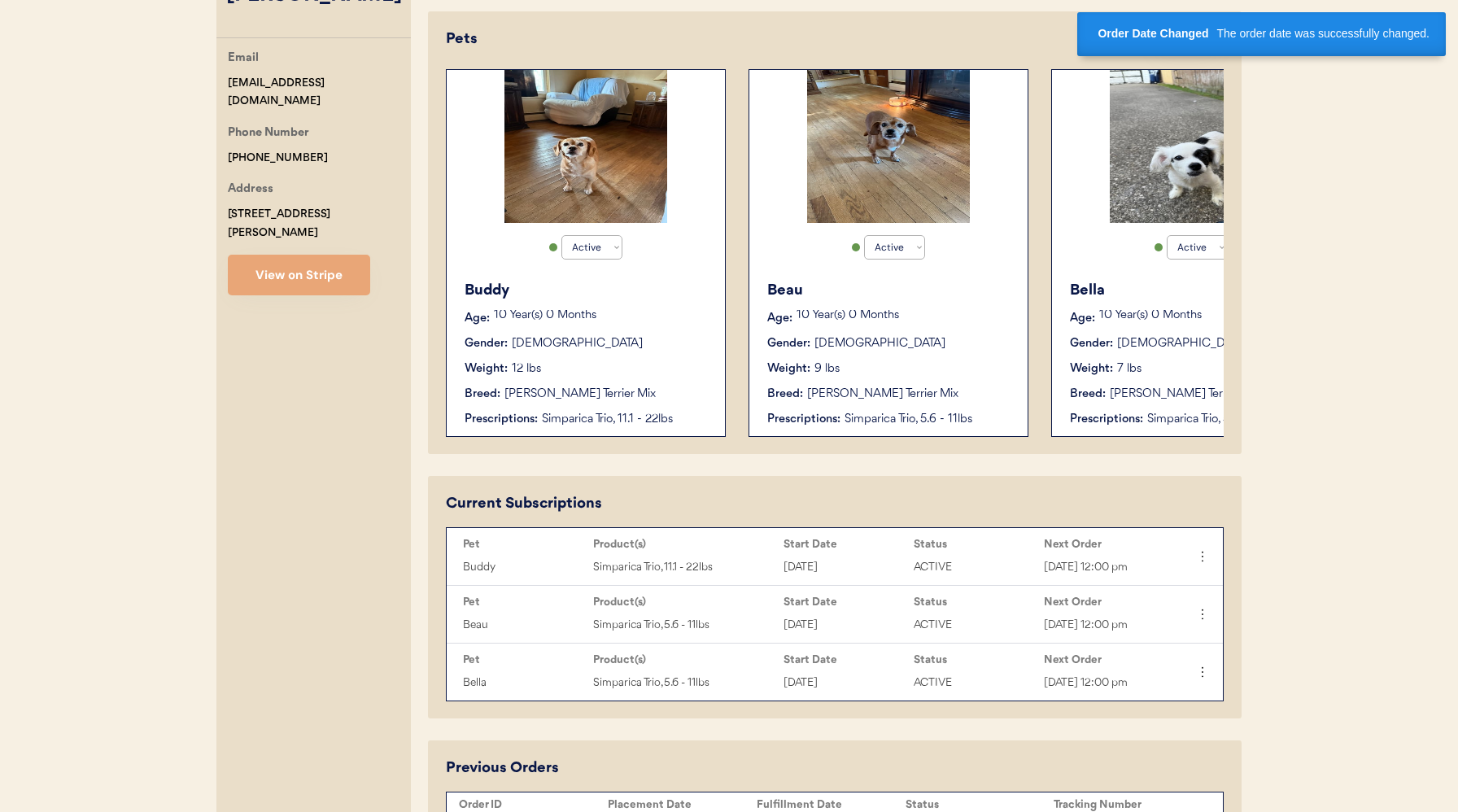
scroll to position [284, 0]
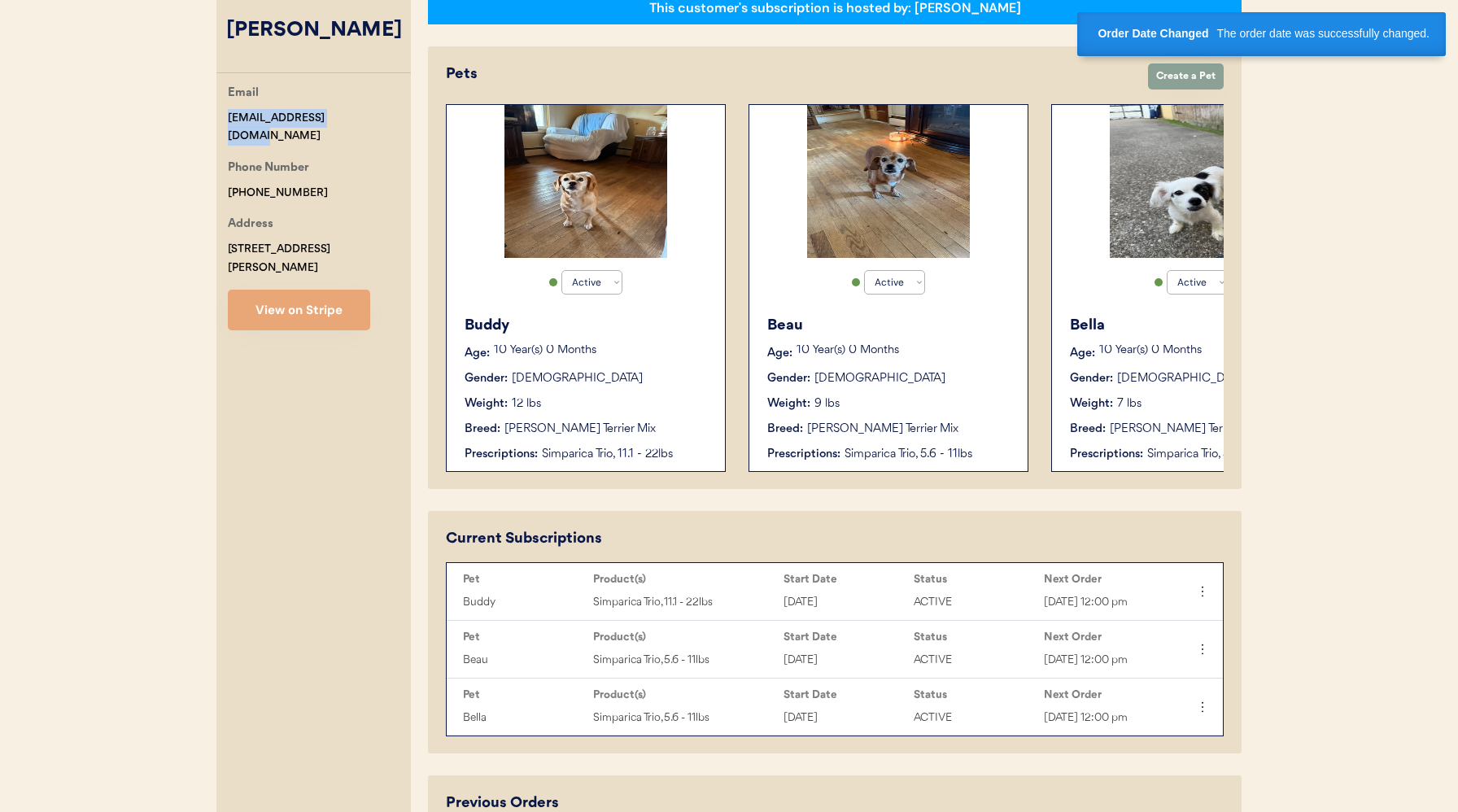
drag, startPoint x: 225, startPoint y: 115, endPoint x: 354, endPoint y: 119, distance: 129.1
click at [354, 119] on div "Email ldrzyzga127@gmail.com Phone Number +17162074212 Address 57 Wilkes Avenue …" at bounding box center [314, 206] width 194 height 246
copy div "[EMAIL_ADDRESS][DOMAIN_NAME]"
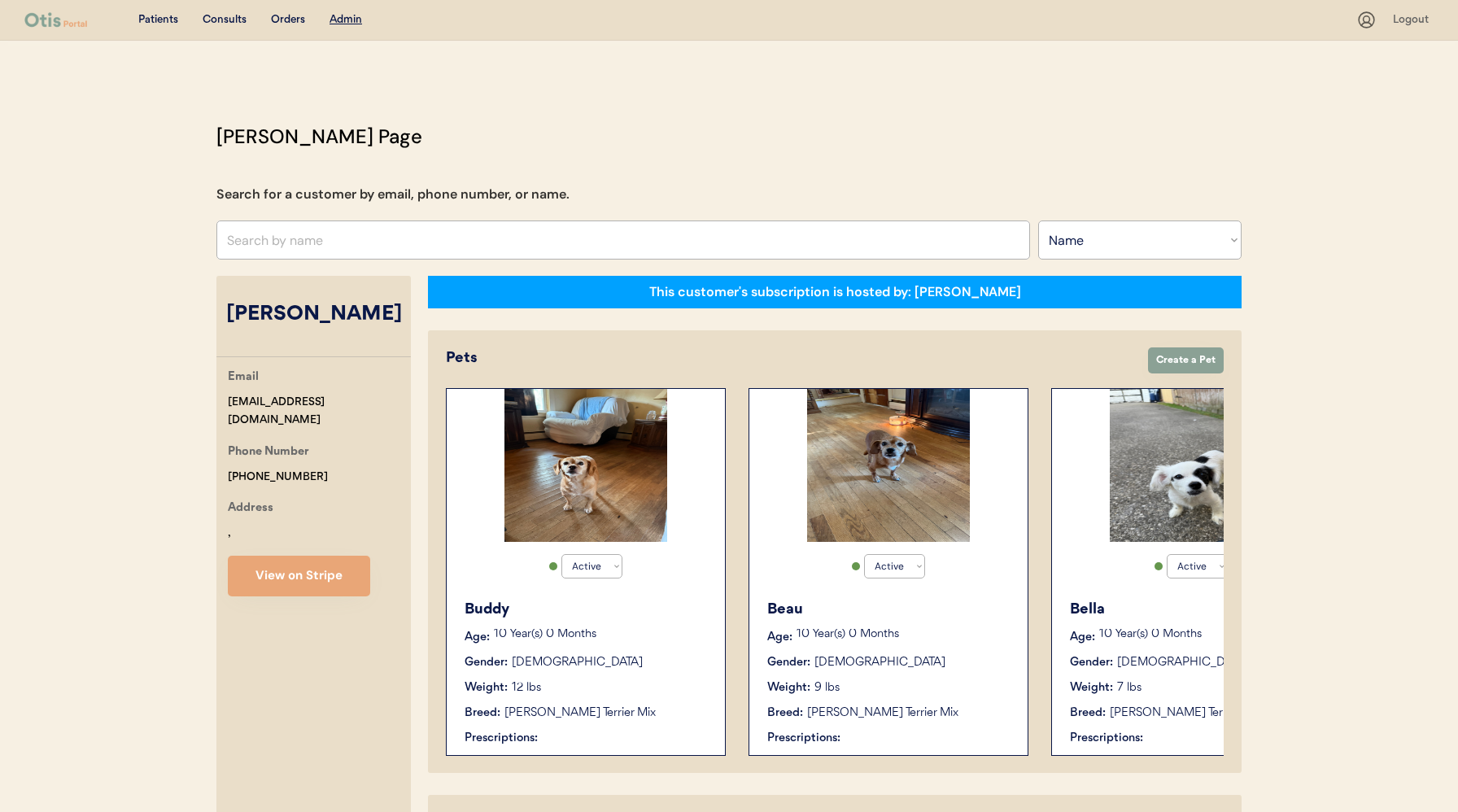
select select ""Name""
select select "true"
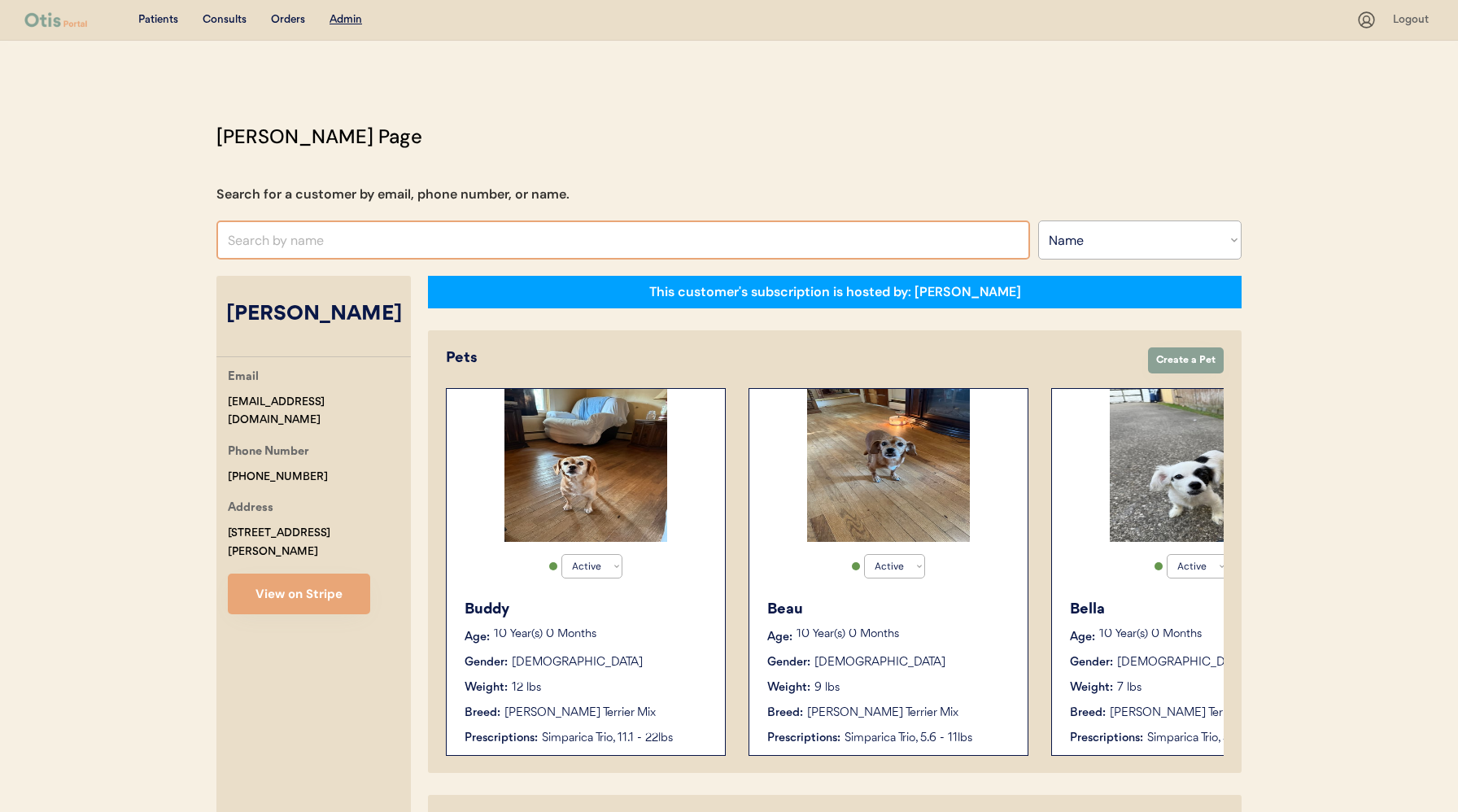
click at [340, 239] on input "text" at bounding box center [624, 240] width 814 height 39
paste input "[PERSON_NAME][EMAIL_ADDRESS][PERSON_NAME][DOMAIN_NAME]"
type input "[PERSON_NAME][EMAIL_ADDRESS][PERSON_NAME][DOMAIN_NAME]"
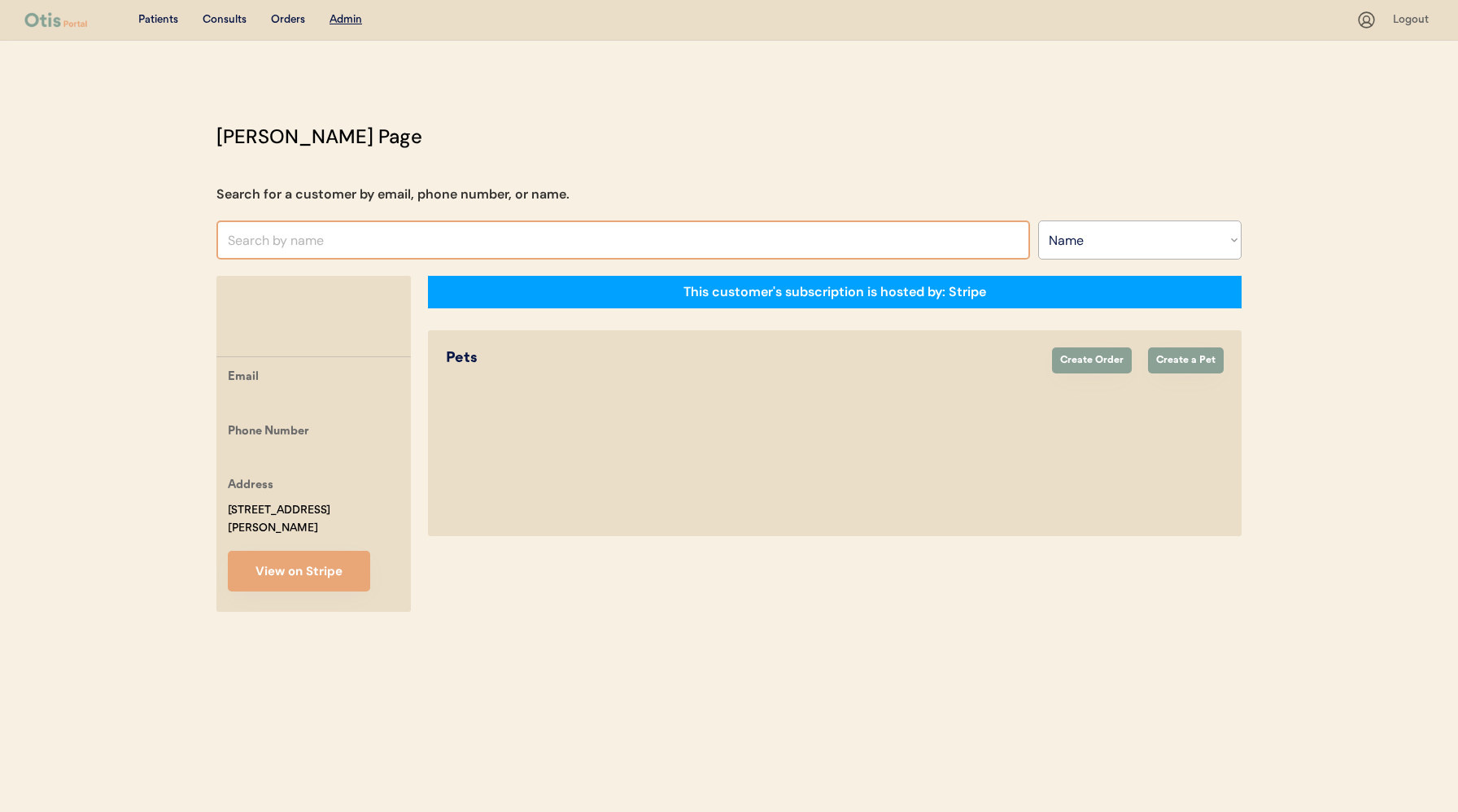
click at [340, 237] on input "text" at bounding box center [624, 240] width 814 height 39
type input "[PERSON_NAME]"
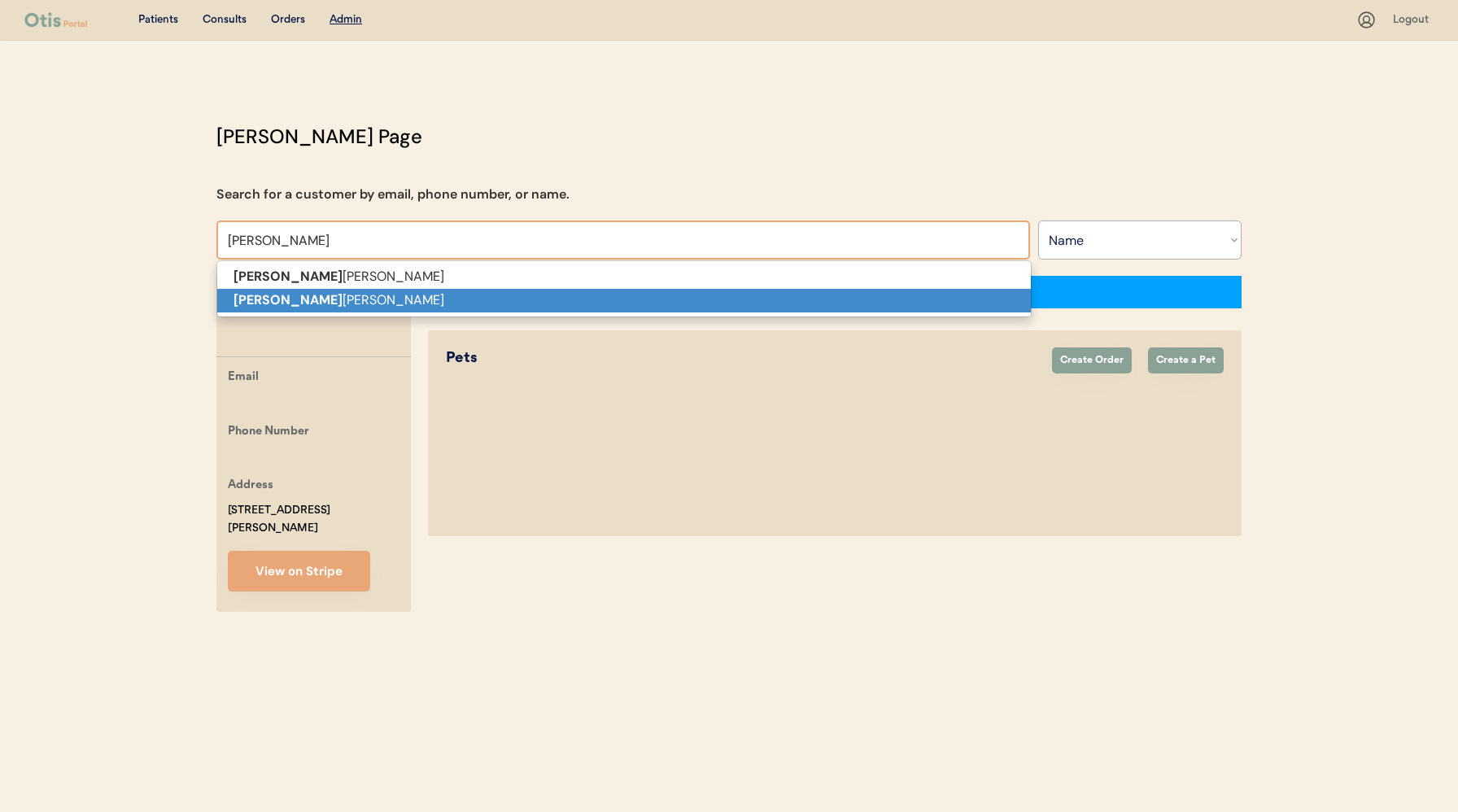
click at [346, 291] on p "[PERSON_NAME]" at bounding box center [624, 300] width 814 height 24
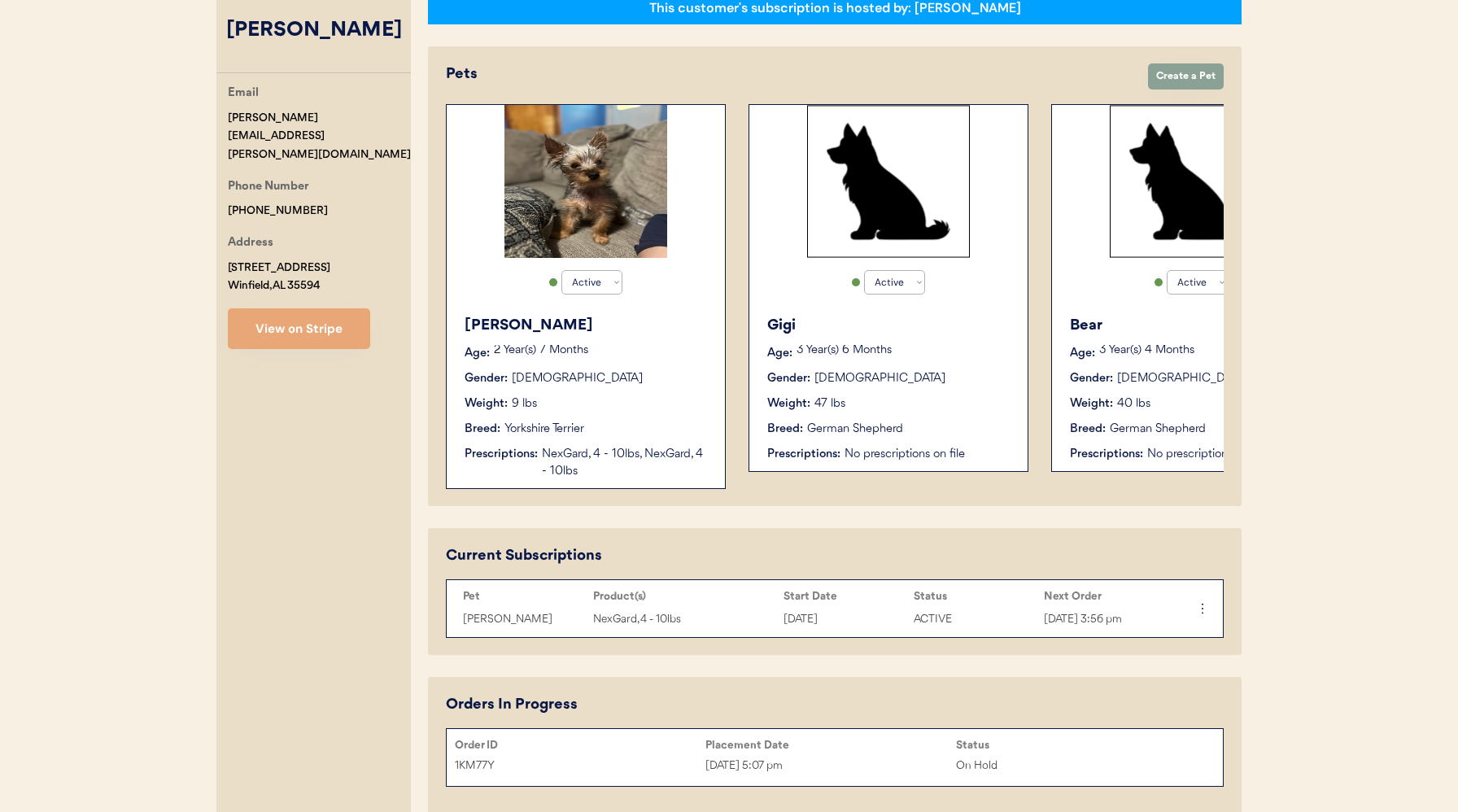
scroll to position [269, 0]
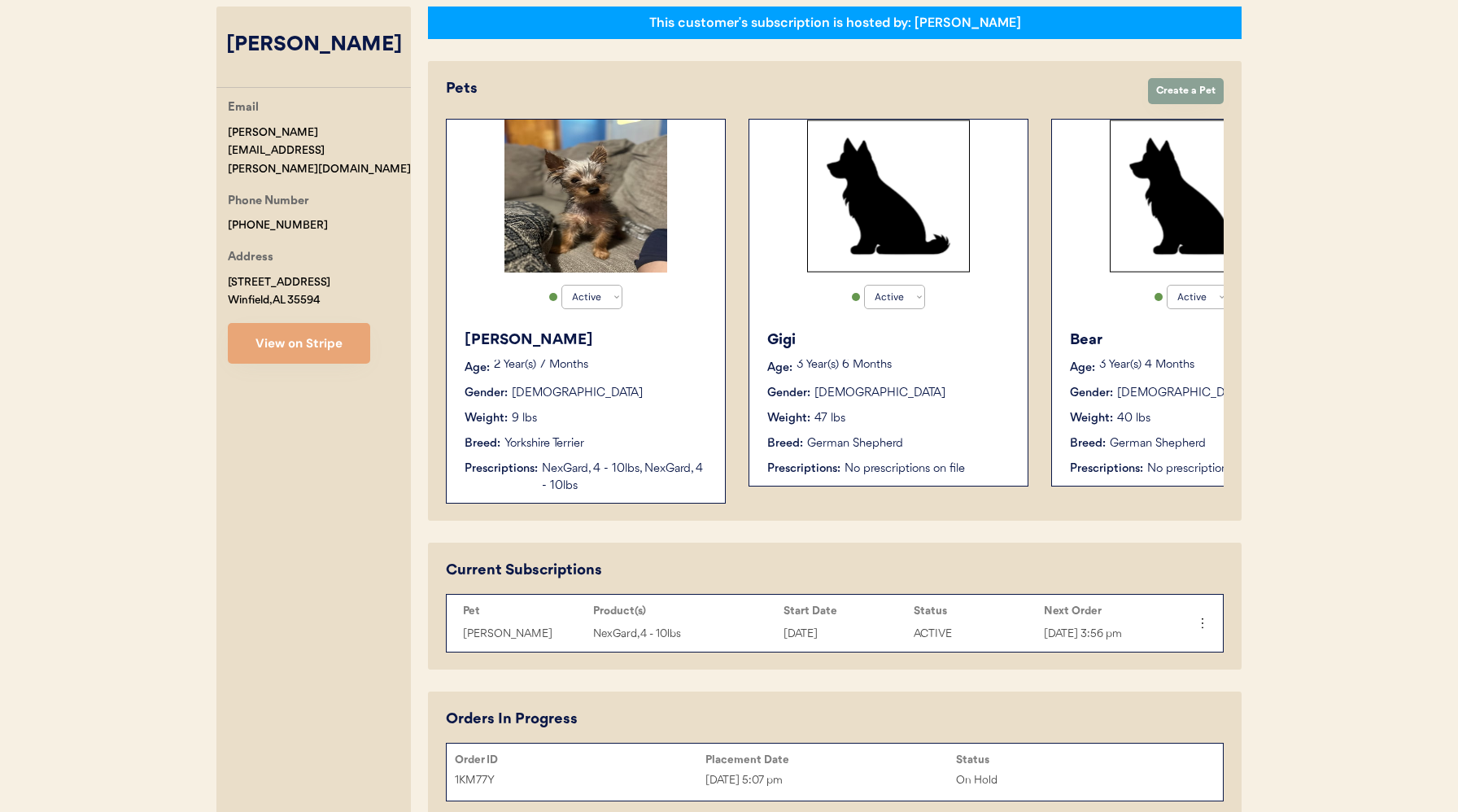
type input "[PERSON_NAME]"
drag, startPoint x: 221, startPoint y: 131, endPoint x: 394, endPoint y: 128, distance: 173.0
click at [394, 128] on div "Email [PERSON_NAME][EMAIL_ADDRESS][PERSON_NAME][DOMAIN_NAME] Phone Number [PHON…" at bounding box center [314, 231] width 194 height 265
copy div "[PERSON_NAME][EMAIL_ADDRESS][PERSON_NAME][DOMAIN_NAME]"
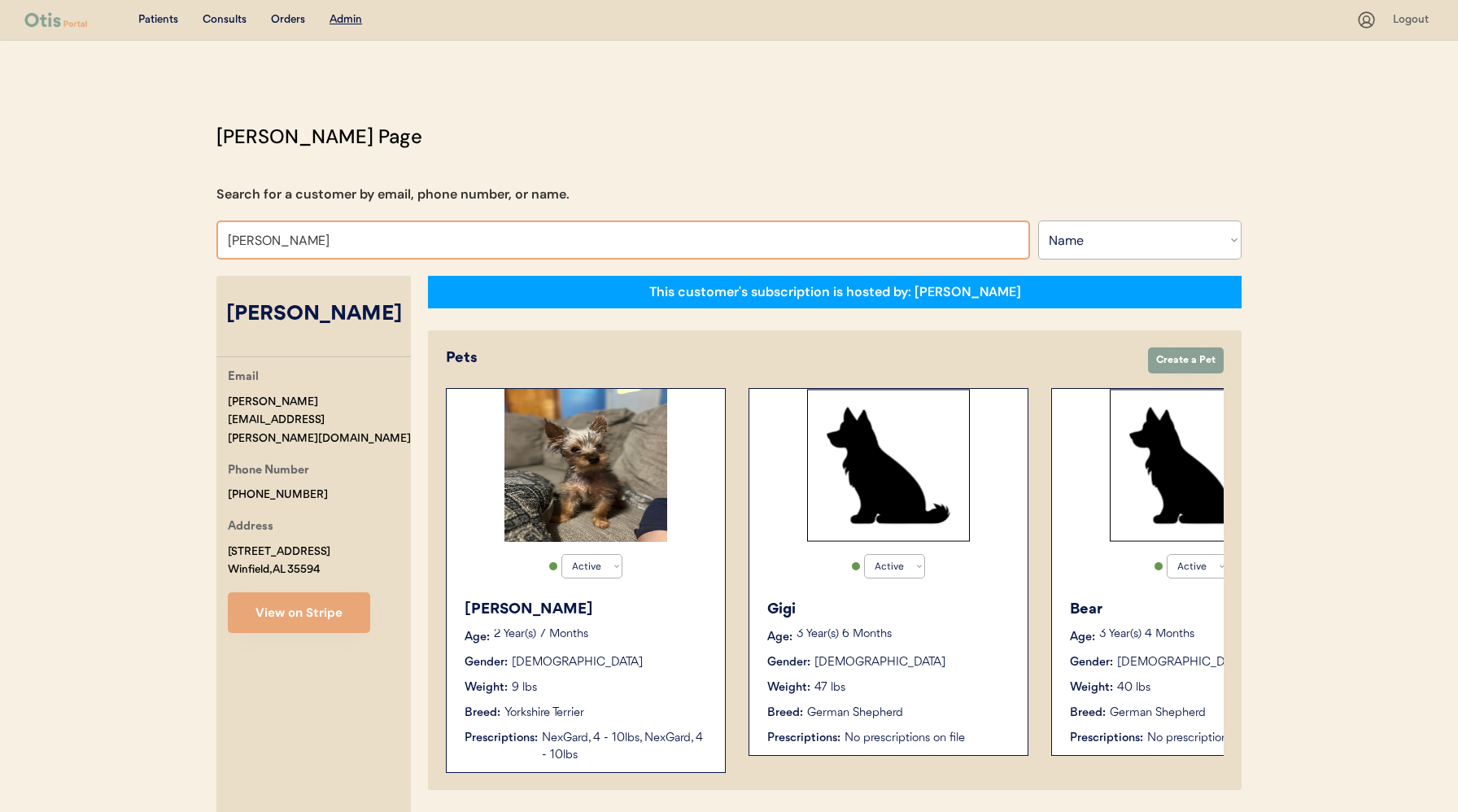
drag, startPoint x: 335, startPoint y: 243, endPoint x: 170, endPoint y: 238, distance: 165.1
click at [170, 238] on div "Patients Consults Orders Admin Logout [PERSON_NAME] Admin Page Search for a cus…" at bounding box center [729, 689] width 1458 height 1380
type input "[PERSON_NAME] pa"
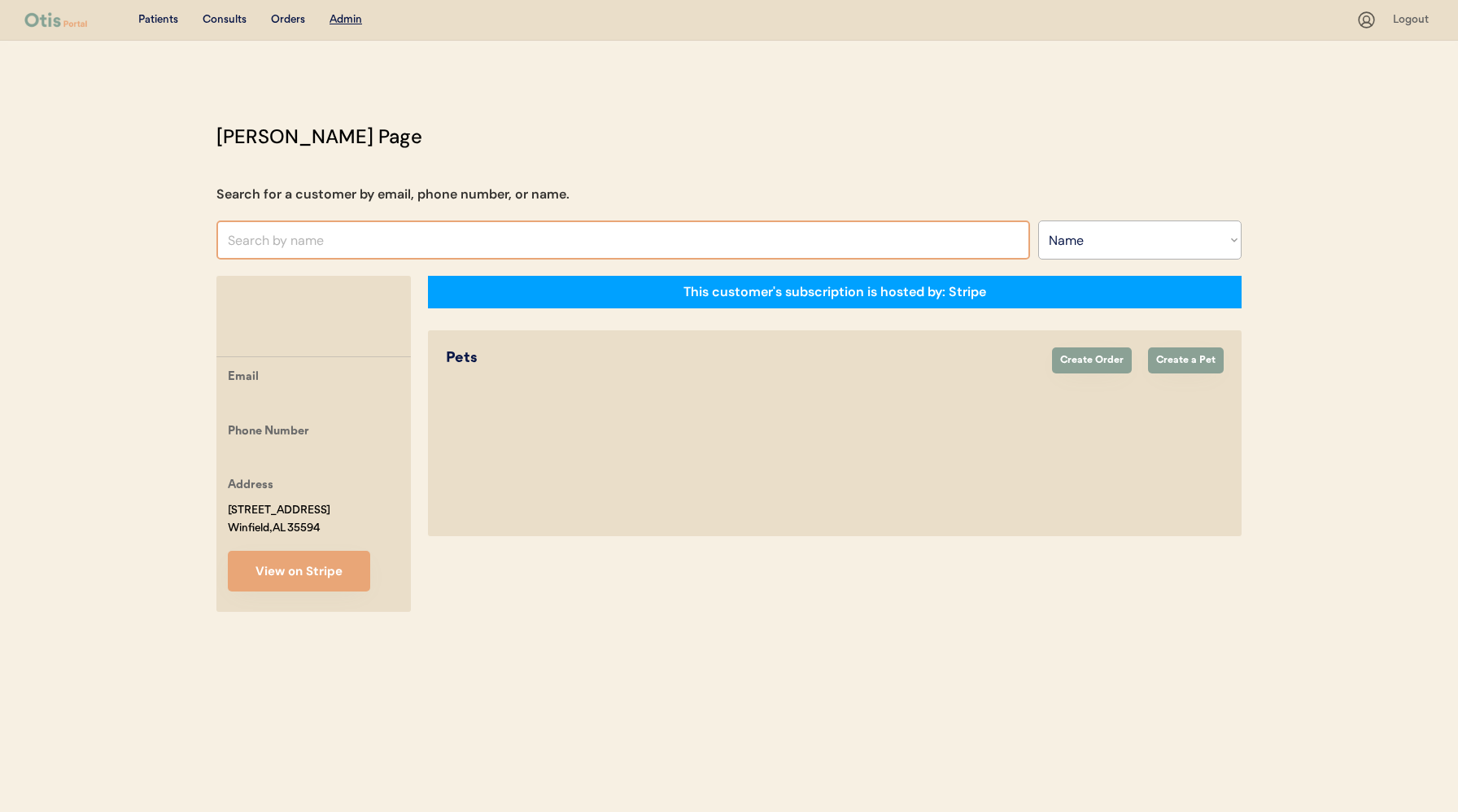
click at [431, 238] on input "text" at bounding box center [624, 240] width 814 height 39
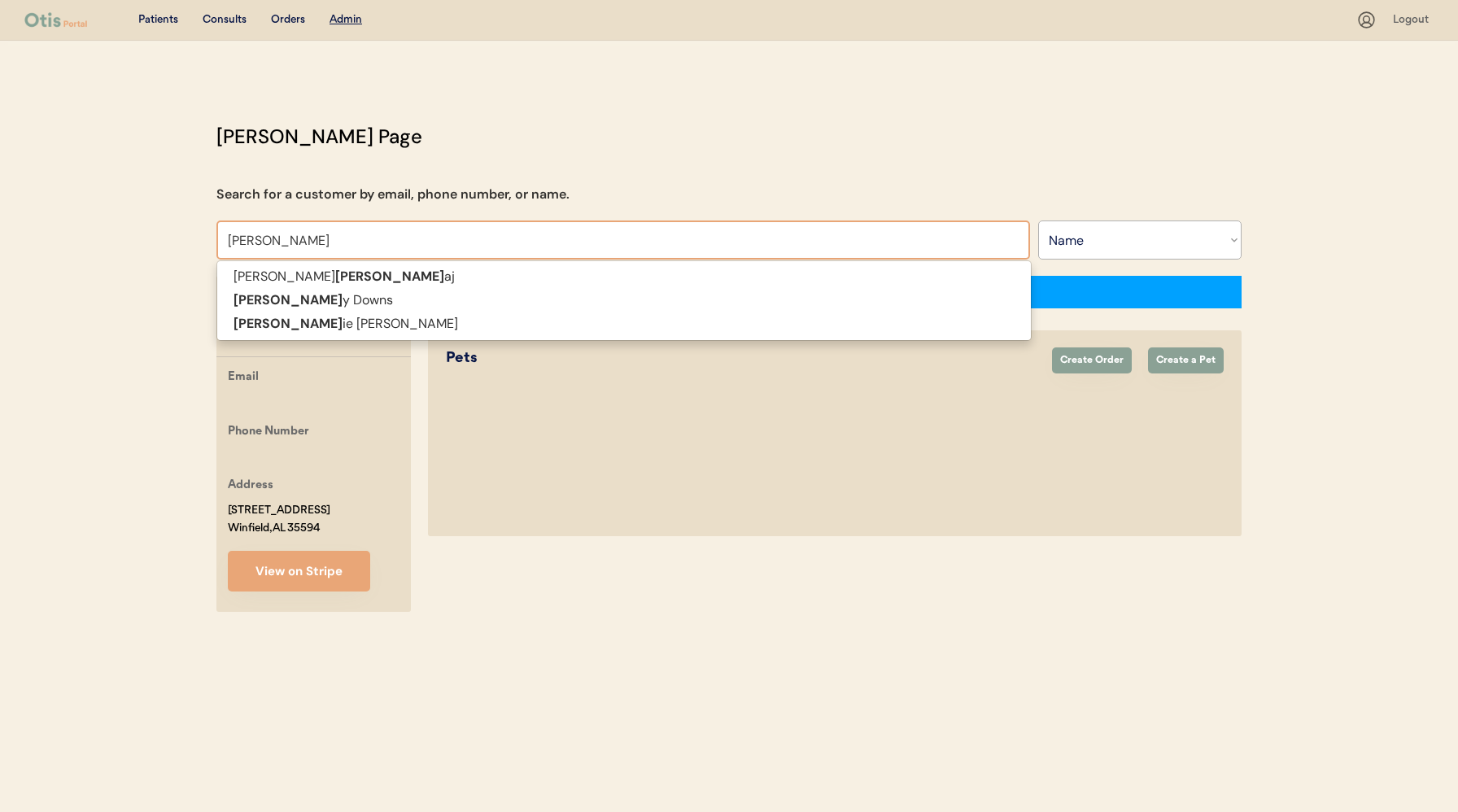
type input "salli"
type input "[PERSON_NAME]"
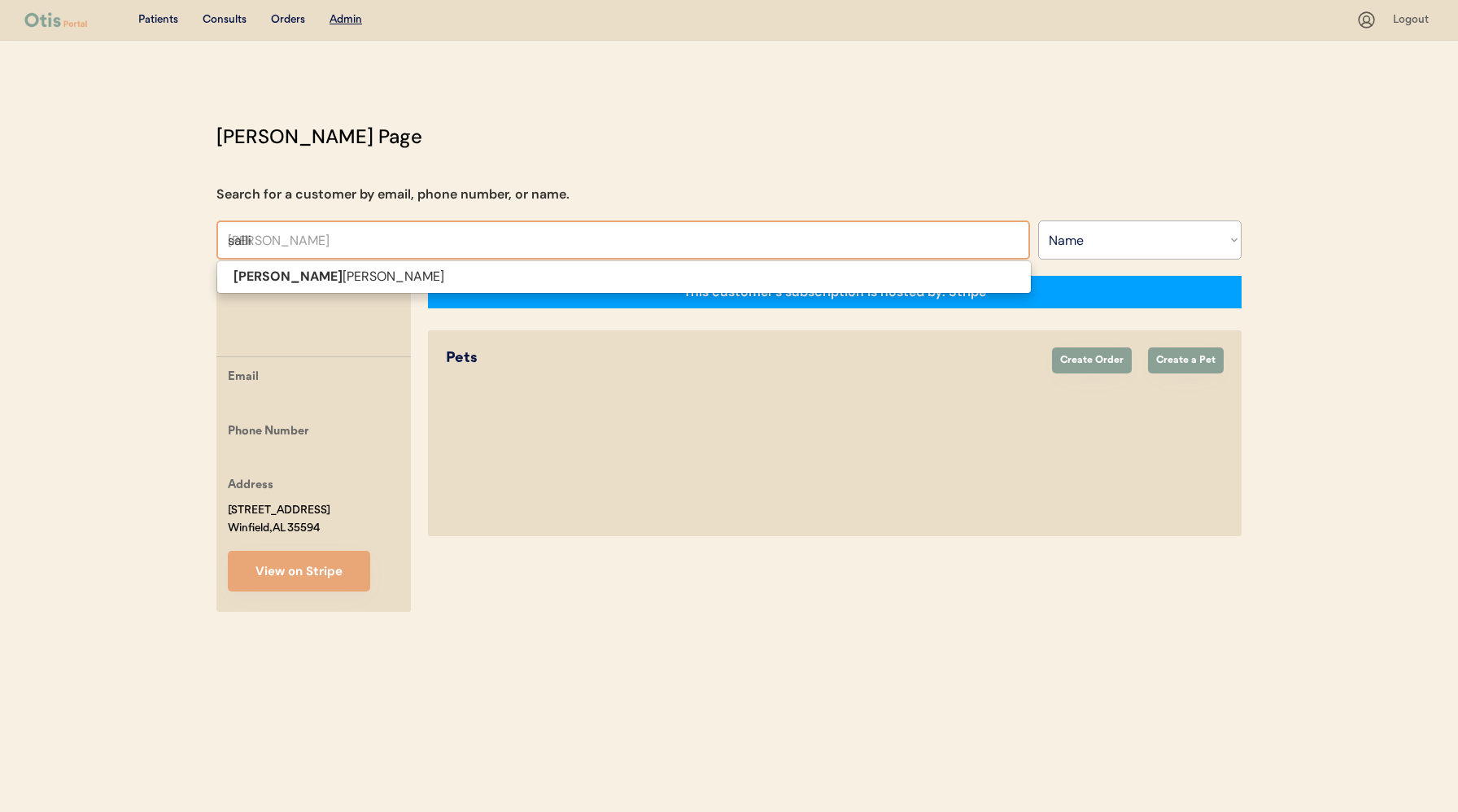
type input "[PERSON_NAME]"
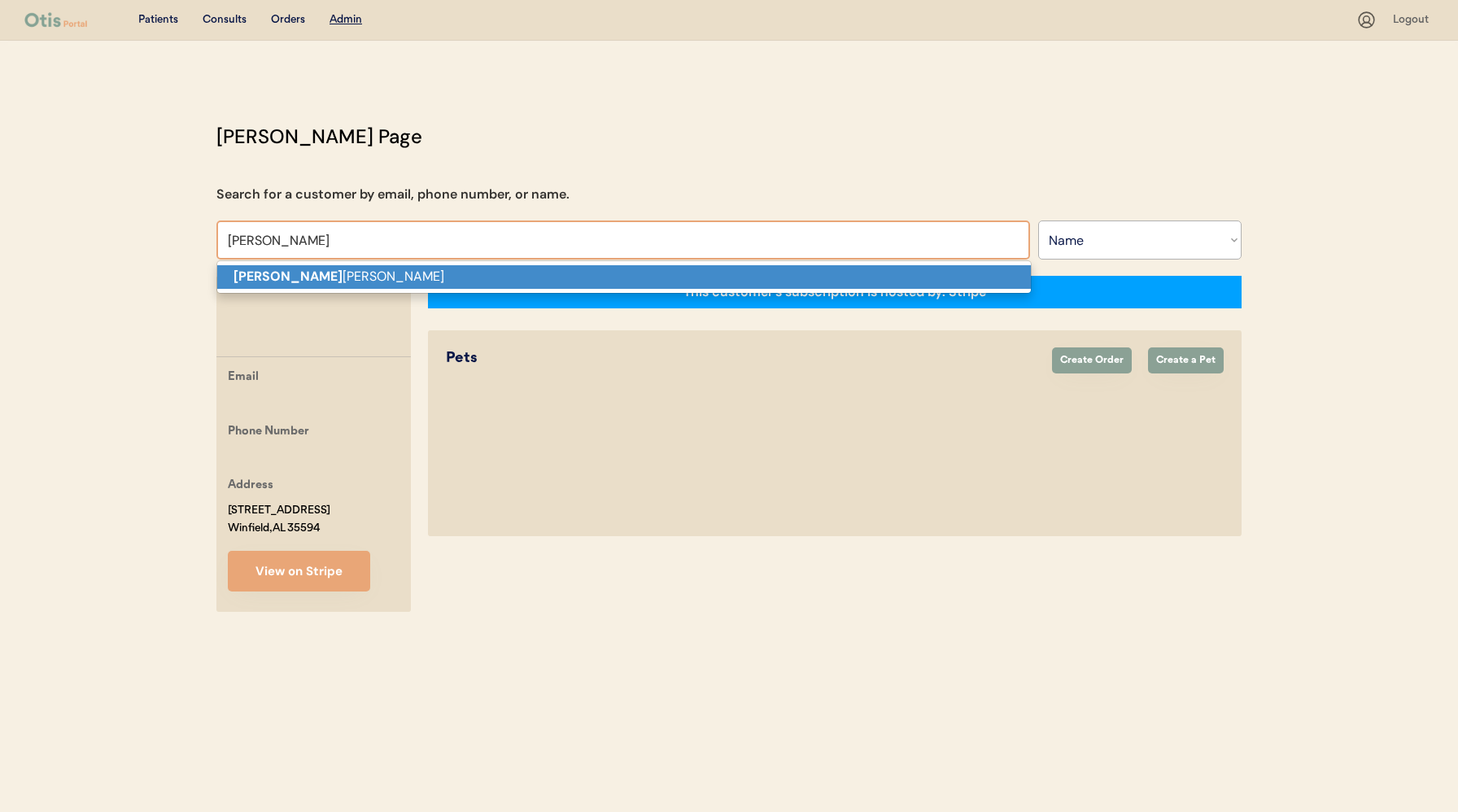
click at [393, 283] on p "[PERSON_NAME]" at bounding box center [624, 277] width 814 height 24
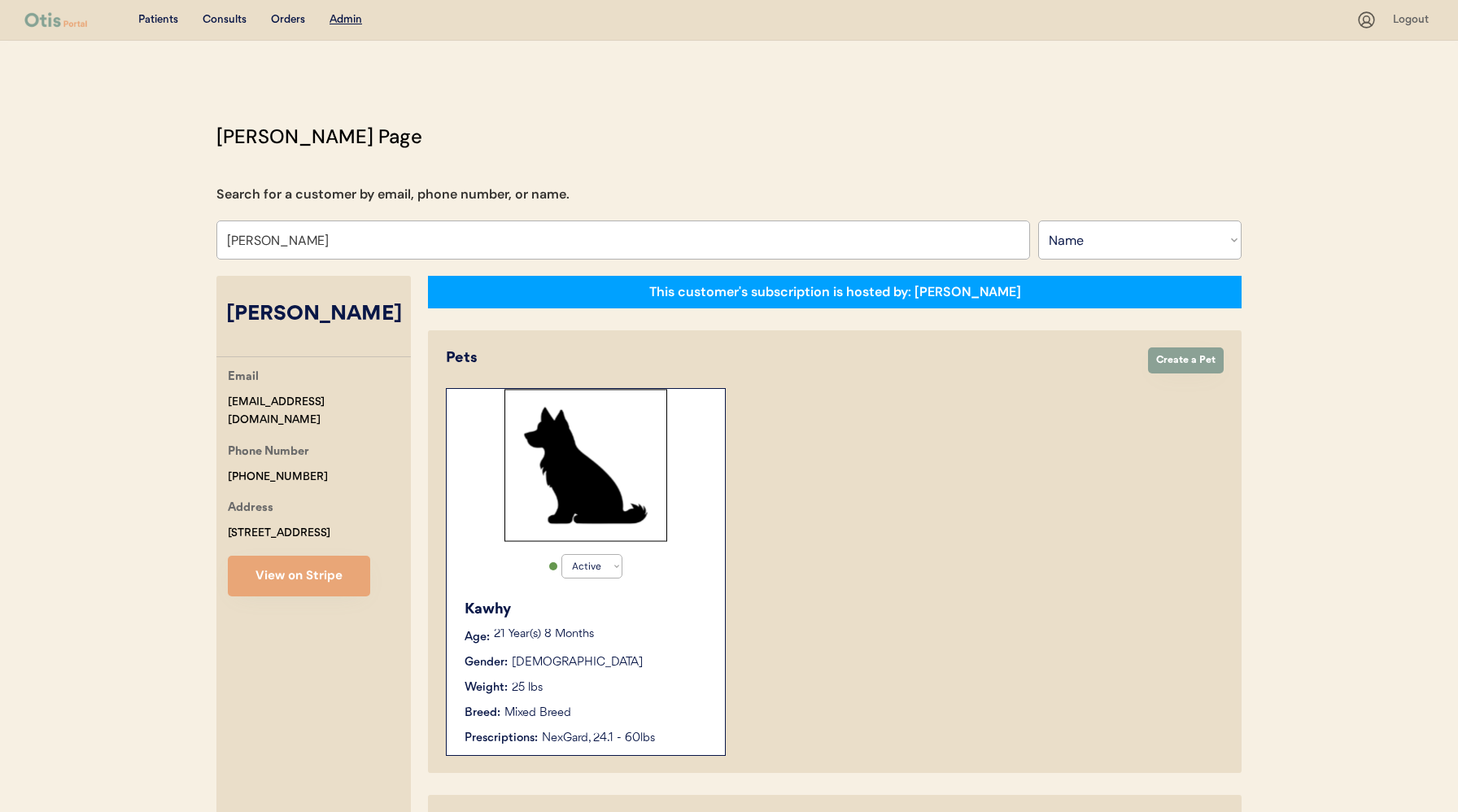
scroll to position [321, 0]
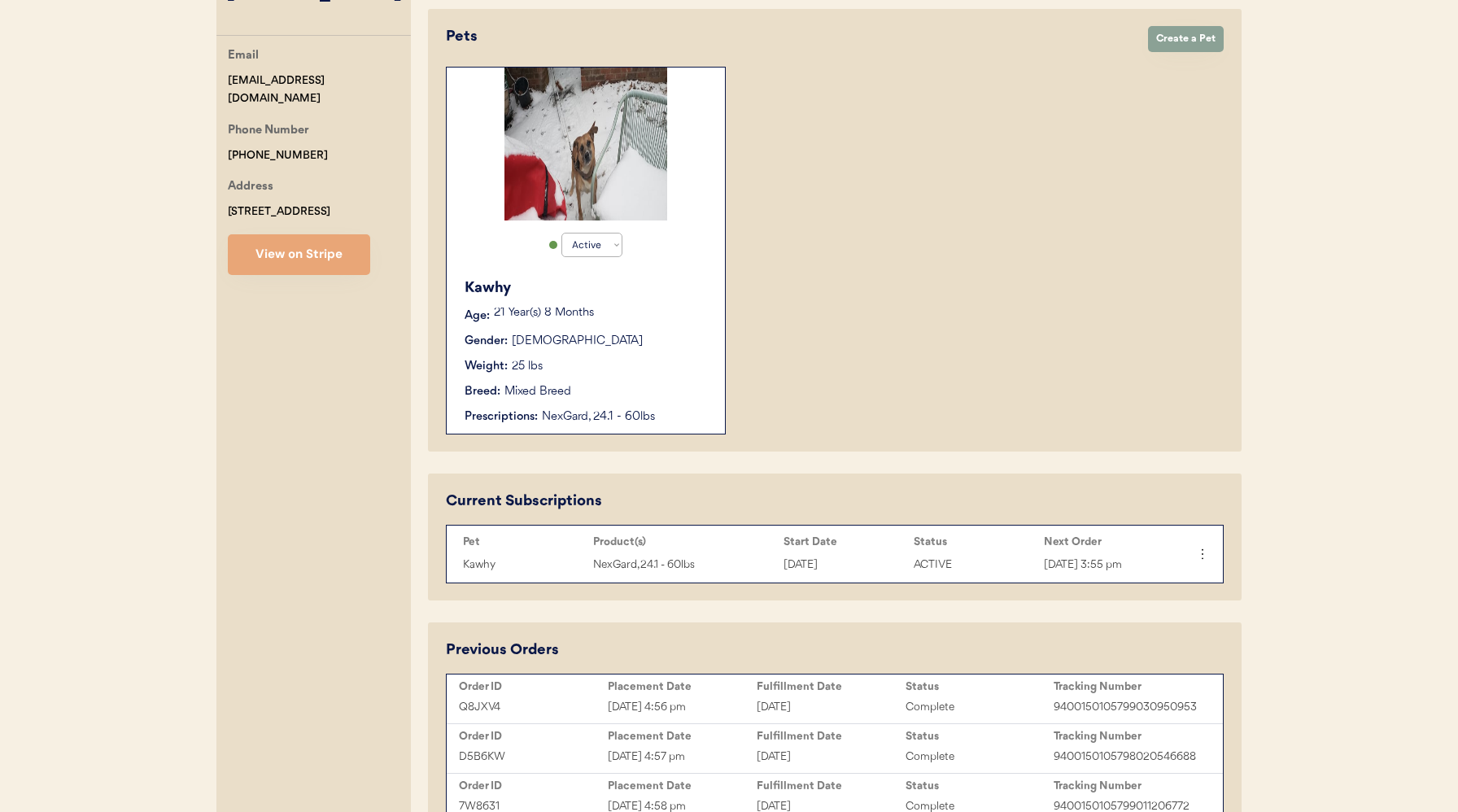
type input "[PERSON_NAME]"
